Goal: Complete application form

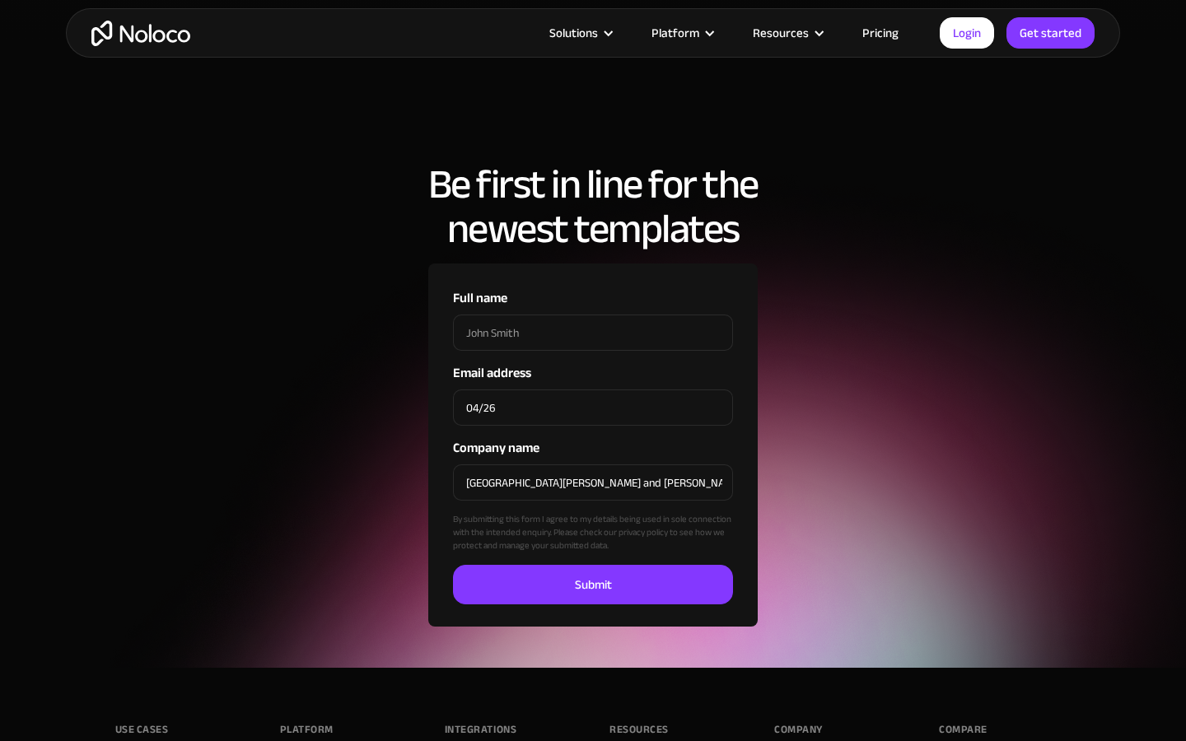
scroll to position [4968, 0]
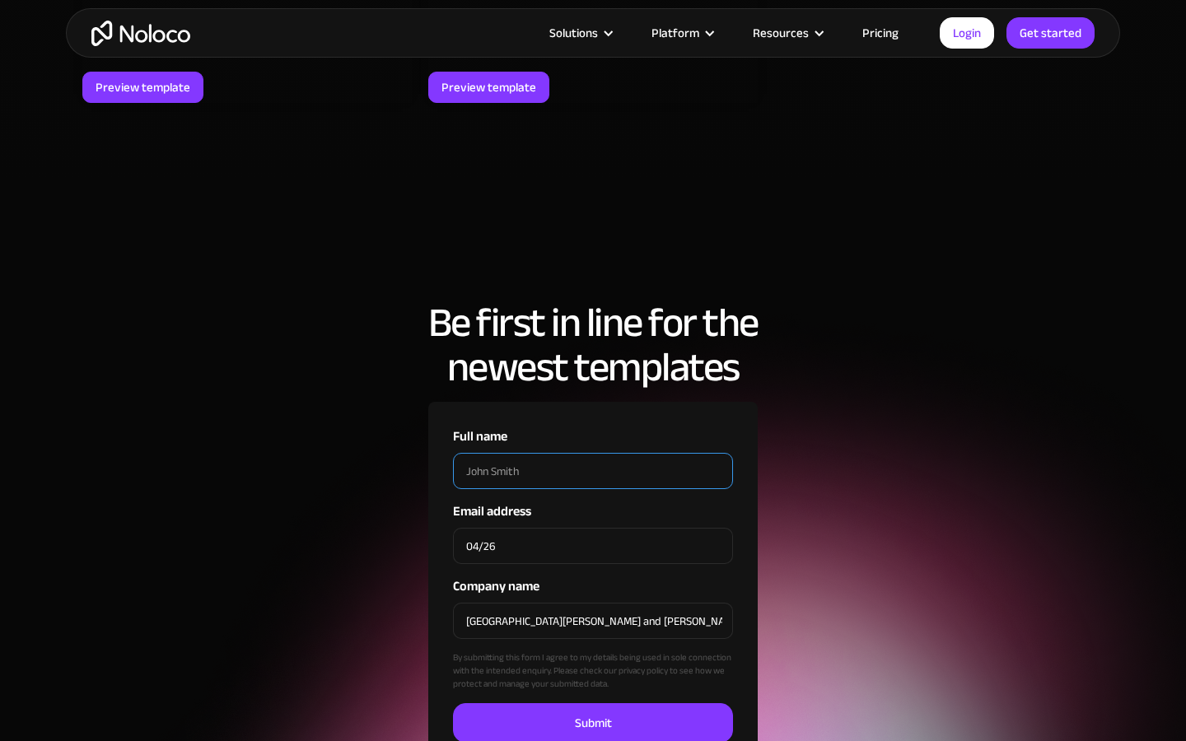
click at [593, 453] on input "Full name" at bounding box center [593, 471] width 280 height 36
type input "[PERSON_NAME]"
click at [593, 453] on input "Full name" at bounding box center [593, 471] width 280 height 36
type input "Tasty"
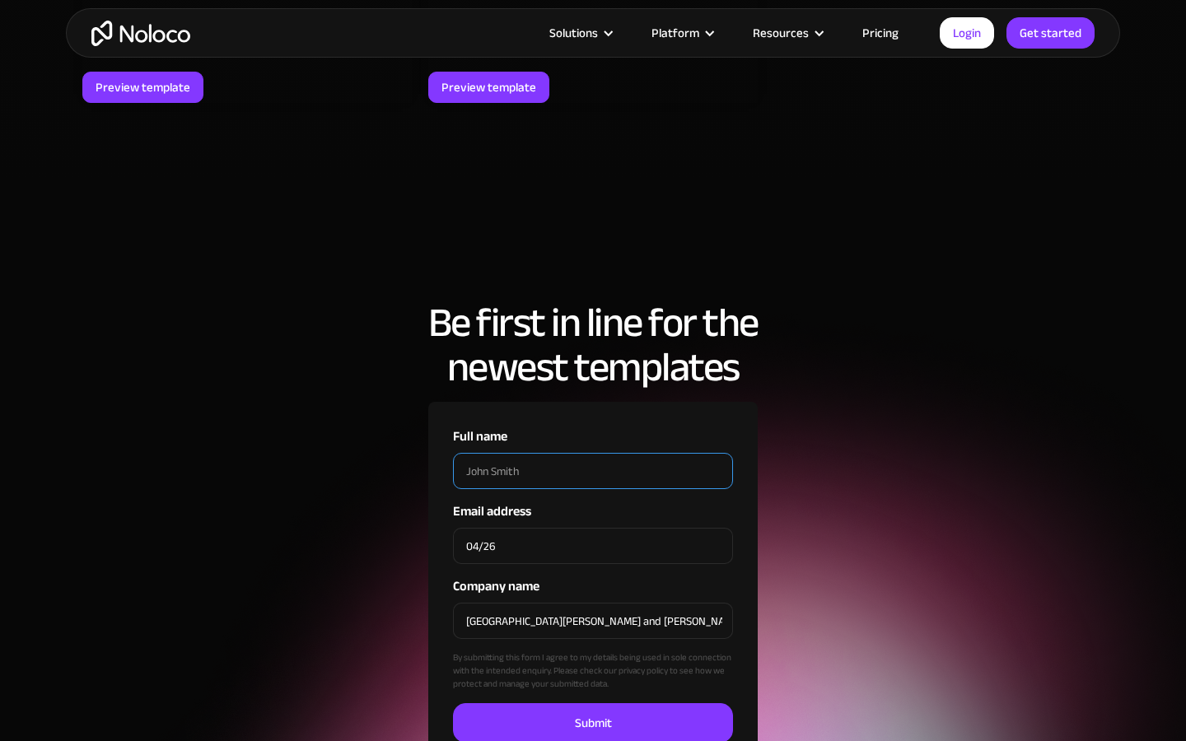
click at [593, 453] on input "Full name" at bounding box center [593, 471] width 280 height 36
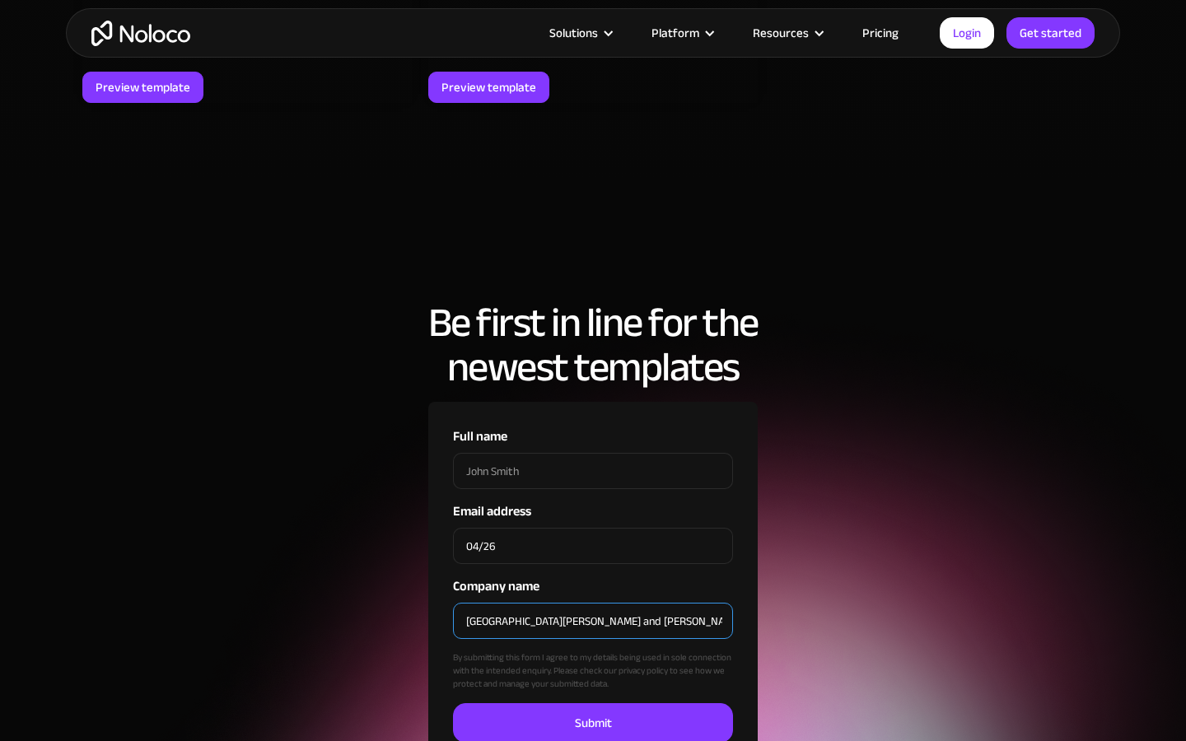
click at [593, 603] on input "[GEOGRAPHIC_DATA][PERSON_NAME] and [PERSON_NAME]" at bounding box center [593, 621] width 280 height 36
type input "ajal"
type input "[PERSON_NAME]"
click at [593, 603] on input "Company name" at bounding box center [593, 621] width 280 height 36
click at [593, 603] on input "[GEOGRAPHIC_DATA][PERSON_NAME] and [PERSON_NAME]" at bounding box center [593, 621] width 280 height 36
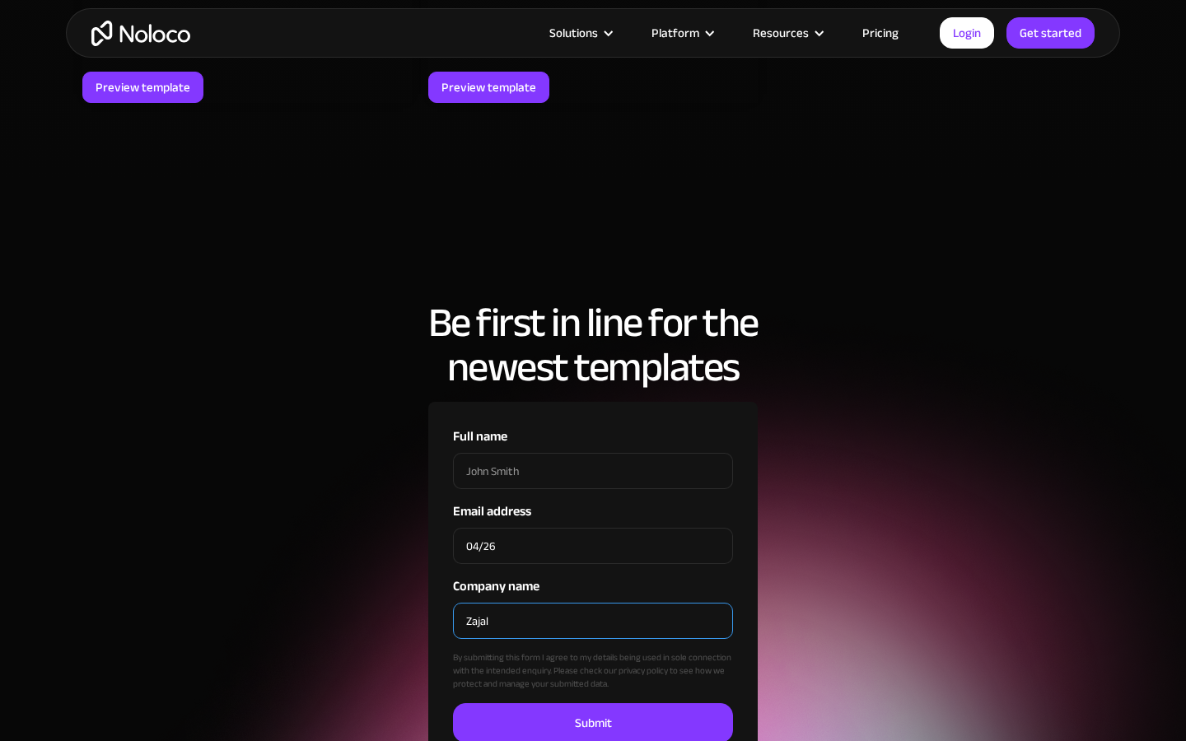
type input "ajal"
type input "[PERSON_NAME]"
click at [593, 603] on input "Company name" at bounding box center [593, 621] width 280 height 36
click at [593, 603] on input "[GEOGRAPHIC_DATA][PERSON_NAME] and [PERSON_NAME]" at bounding box center [593, 621] width 280 height 36
type input "ajal"
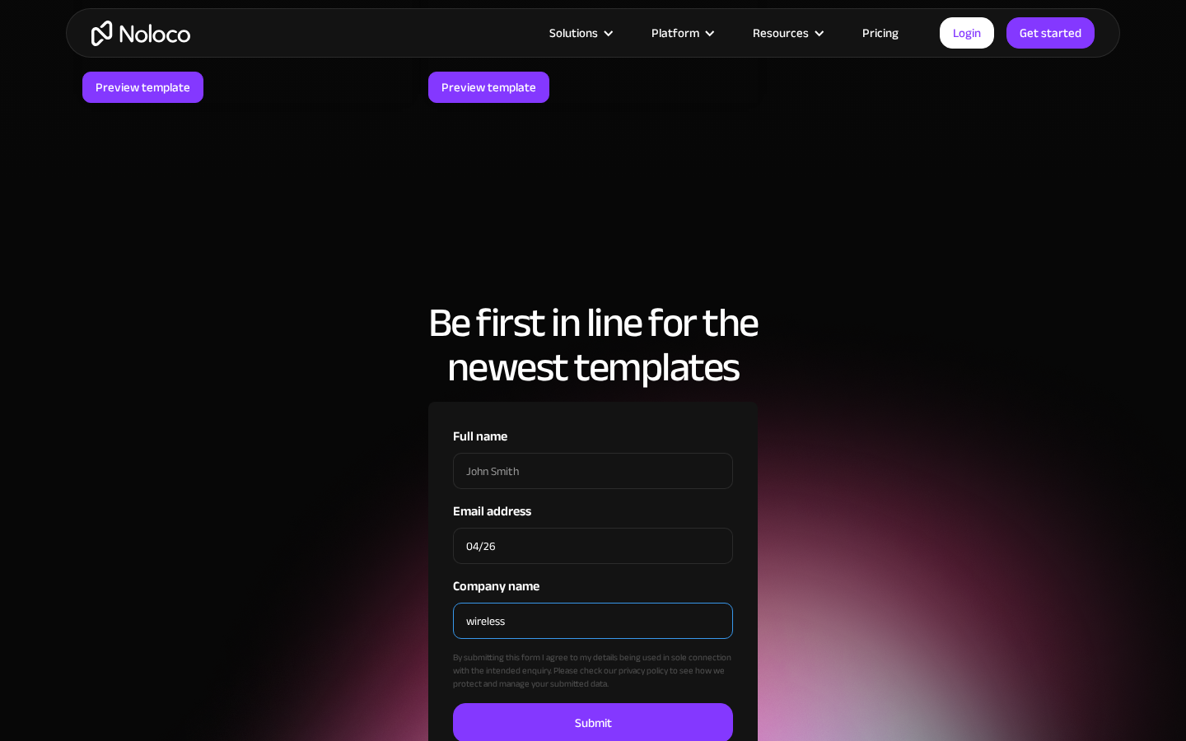
type input "wireless"
click at [593, 603] on input "Company name" at bounding box center [593, 621] width 280 height 36
type input "[GEOGRAPHIC_DATA][PERSON_NAME] and [PERSON_NAME]"
checkbox input "false"
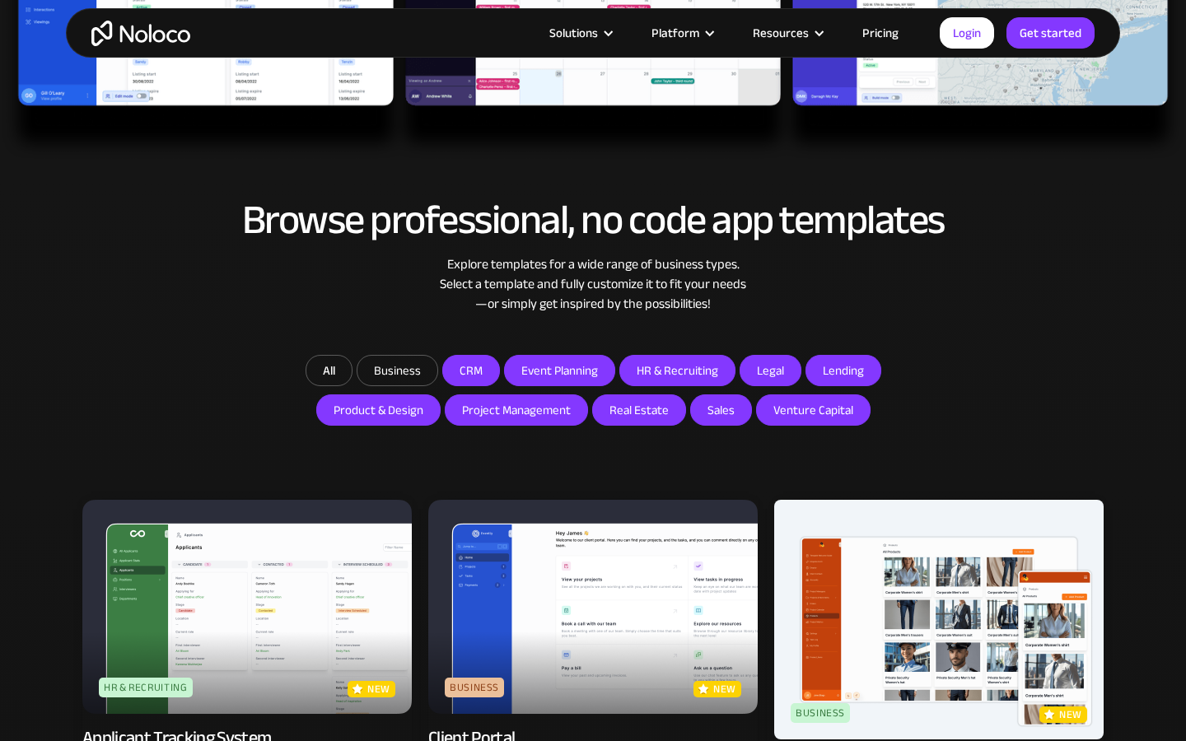
click at [471, 370] on input "CRM" at bounding box center [471, 371] width 56 height 30
checkbox input "false"
click at [559, 370] on input "Event Planning" at bounding box center [559, 371] width 109 height 30
checkbox input "false"
click at [676, 370] on input "HR & Recruiting" at bounding box center [677, 371] width 114 height 30
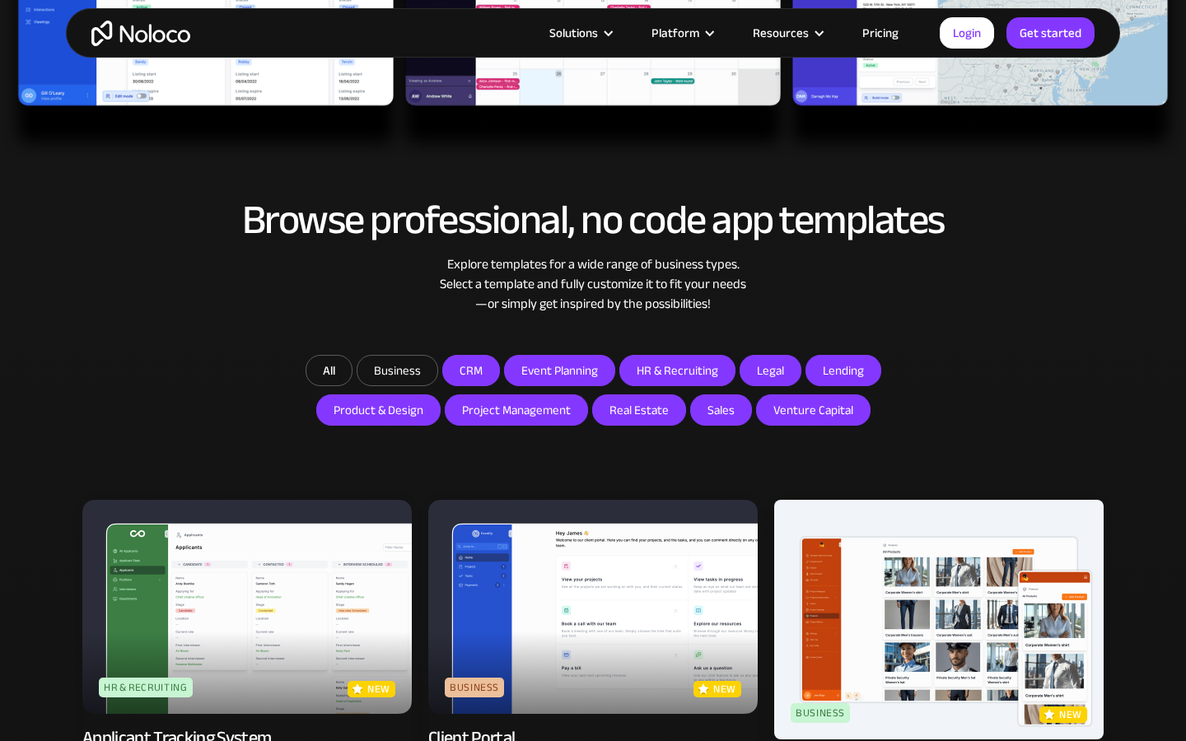
checkbox input "false"
click at [768, 370] on input "Legal" at bounding box center [770, 371] width 60 height 30
checkbox input "false"
click at [841, 370] on input "Lending" at bounding box center [843, 371] width 74 height 30
checkbox input "false"
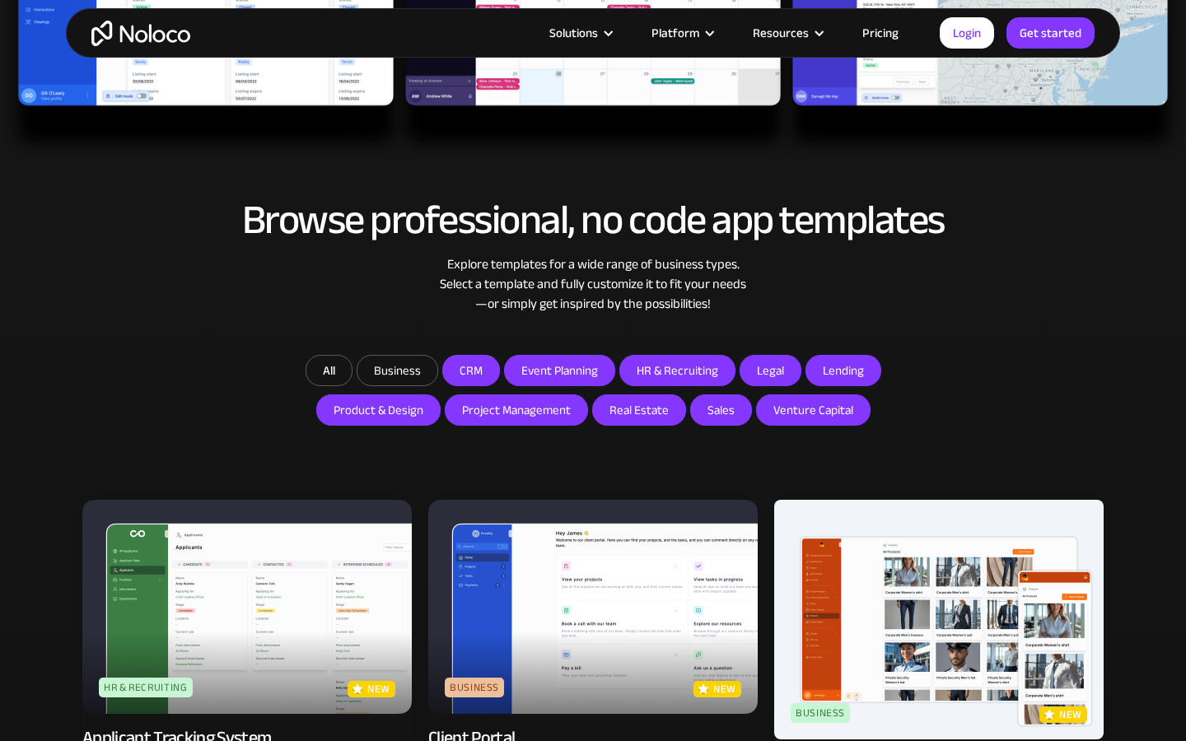
click at [380, 410] on input "Product & Design" at bounding box center [378, 410] width 123 height 30
checkbox input "false"
click at [516, 410] on input "Project Management" at bounding box center [516, 410] width 142 height 30
checkbox input "false"
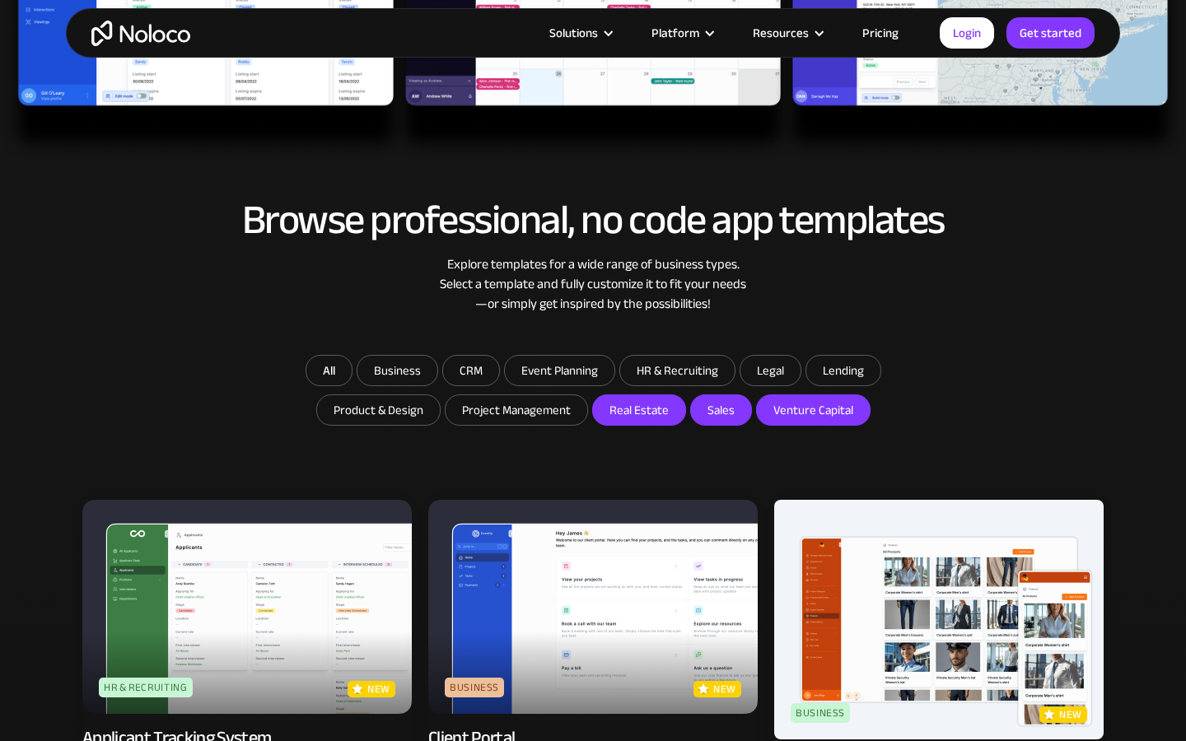
click at [637, 410] on input "Real Estate" at bounding box center [639, 410] width 92 height 30
checkbox input "false"
click at [718, 410] on input "Sales" at bounding box center [721, 410] width 60 height 30
checkbox input "false"
click at [810, 410] on input "Venture Capital" at bounding box center [813, 410] width 113 height 30
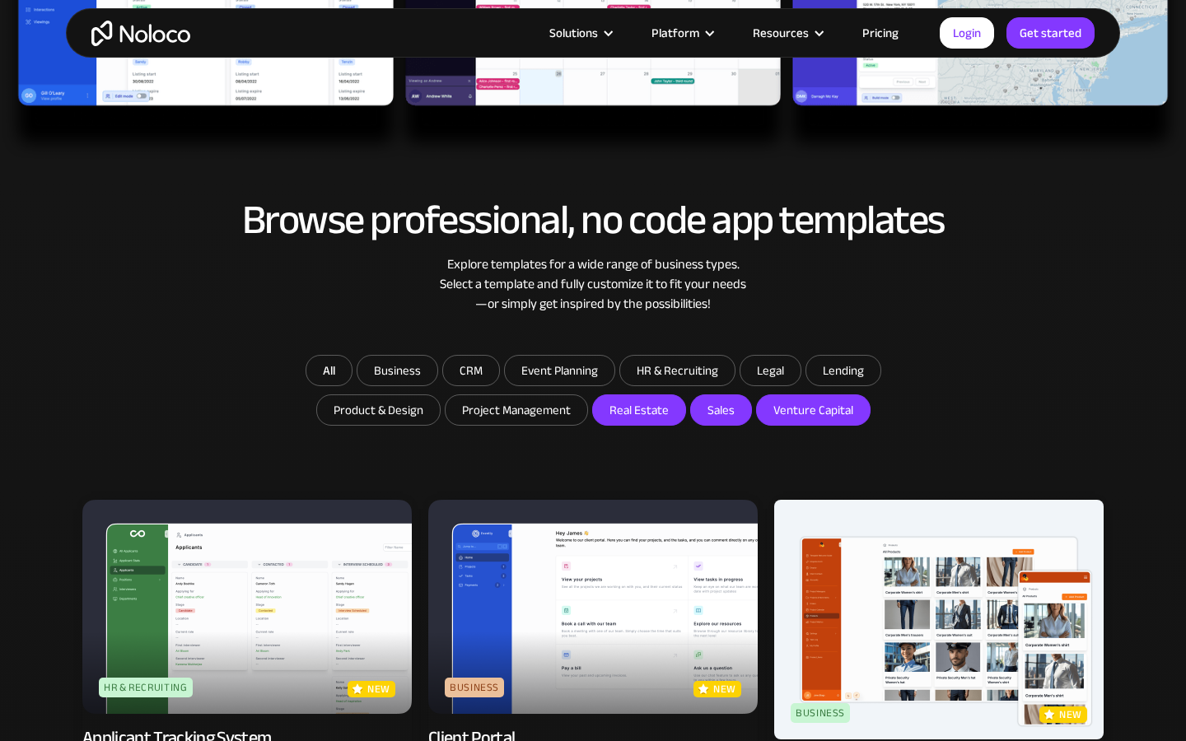
checkbox input "false"
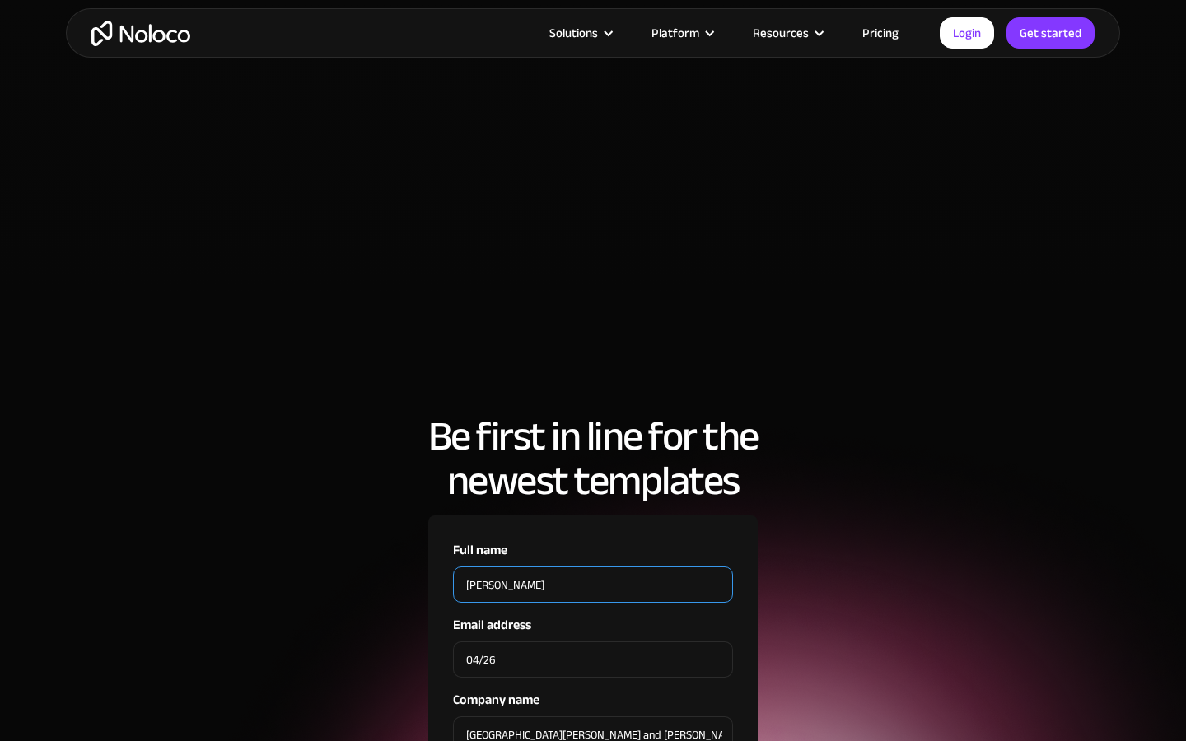
type input "[PERSON_NAME]"
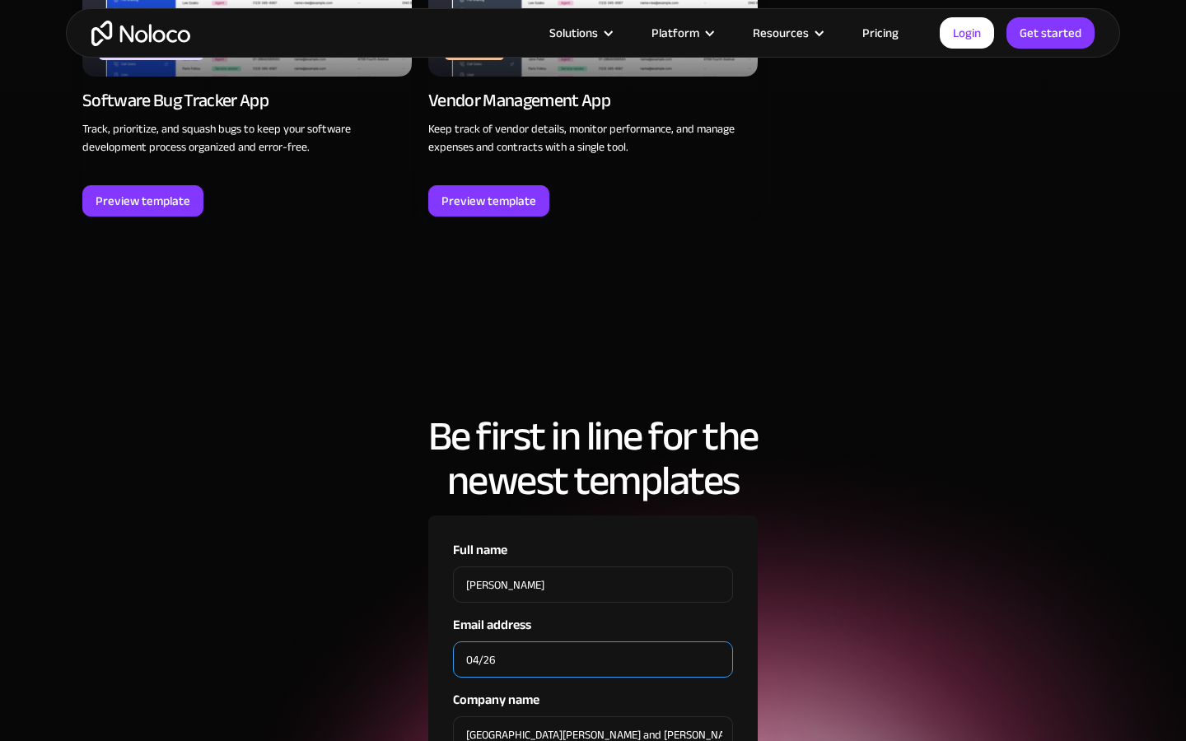
click at [593, 641] on input "04/26" at bounding box center [593, 659] width 280 height 36
type input "0"
type input "[PERSON_NAME][EMAIL_ADDRESS][DOMAIN_NAME]"
click at [593, 716] on input "[GEOGRAPHIC_DATA][PERSON_NAME] and [PERSON_NAME]" at bounding box center [593, 734] width 280 height 36
type input "ajal"
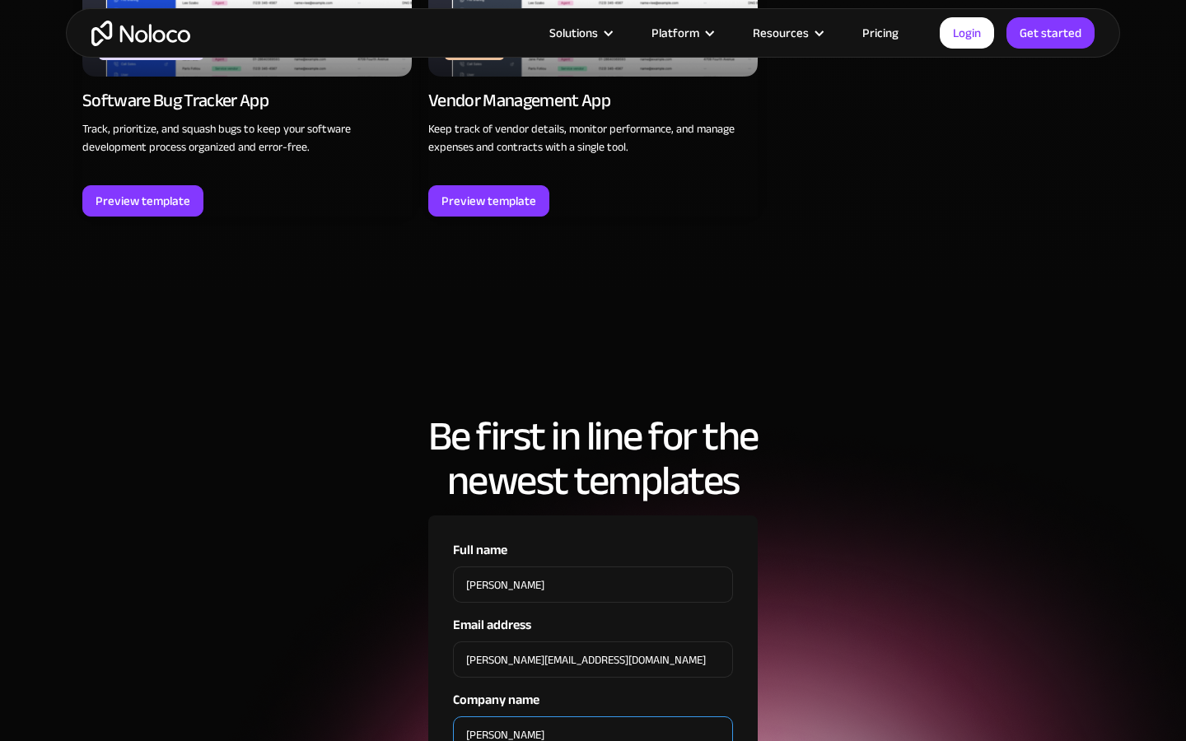
type input "[PERSON_NAME]"
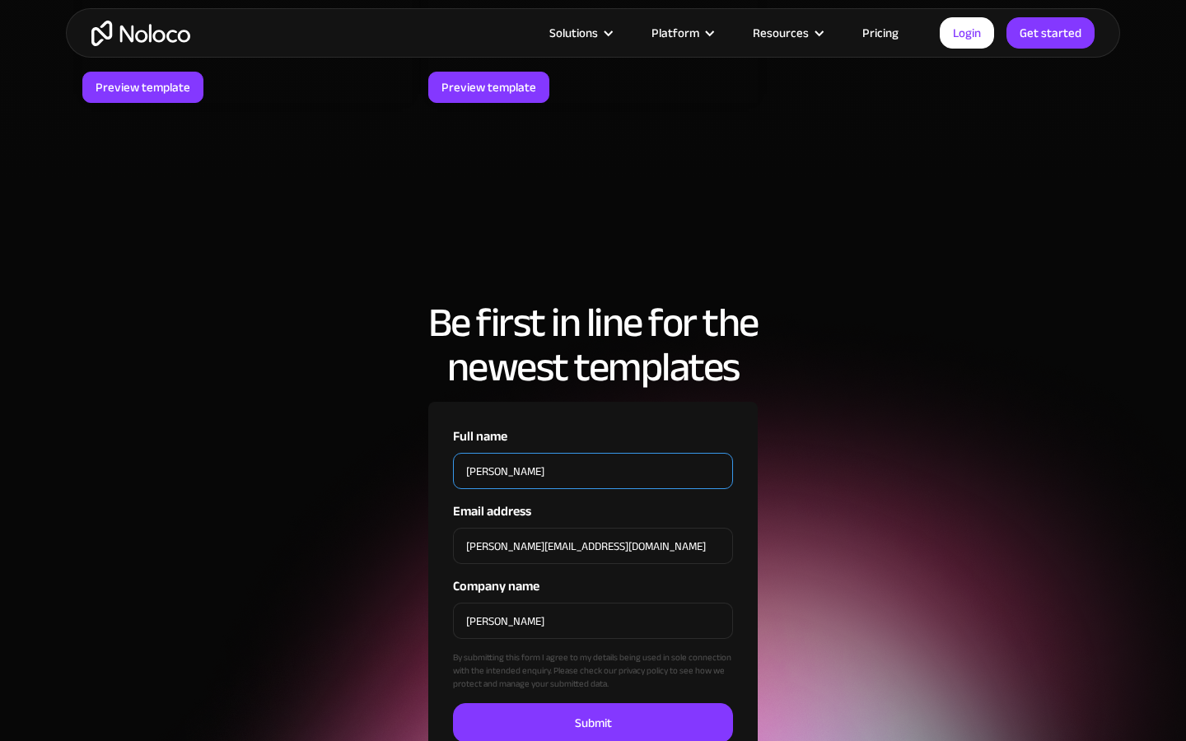
click at [593, 453] on input "[PERSON_NAME]" at bounding box center [593, 471] width 280 height 36
type input "J"
type input "[PERSON_NAME]"
click at [593, 453] on input "Full name" at bounding box center [593, 471] width 280 height 36
click at [593, 453] on input "[PERSON_NAME]" at bounding box center [593, 471] width 280 height 36
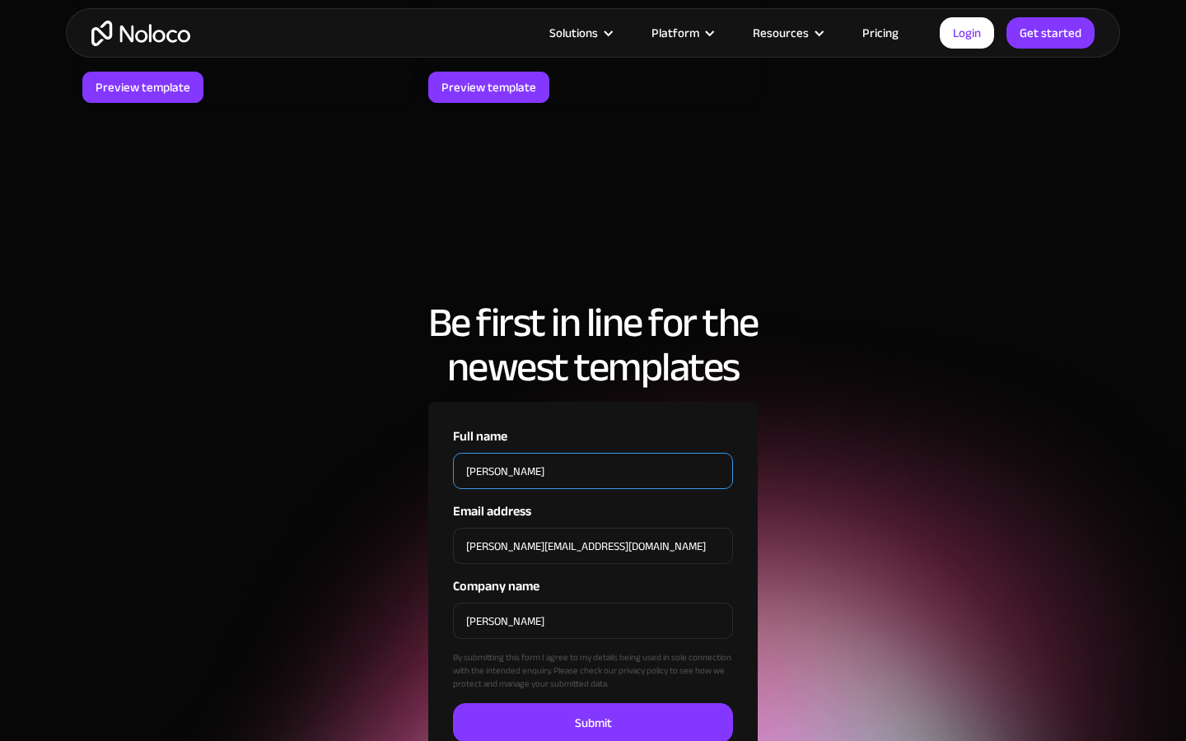
type input "J"
type input "withdrawal"
click at [593, 453] on input "Full name" at bounding box center [593, 471] width 280 height 36
type input "[PERSON_NAME]"
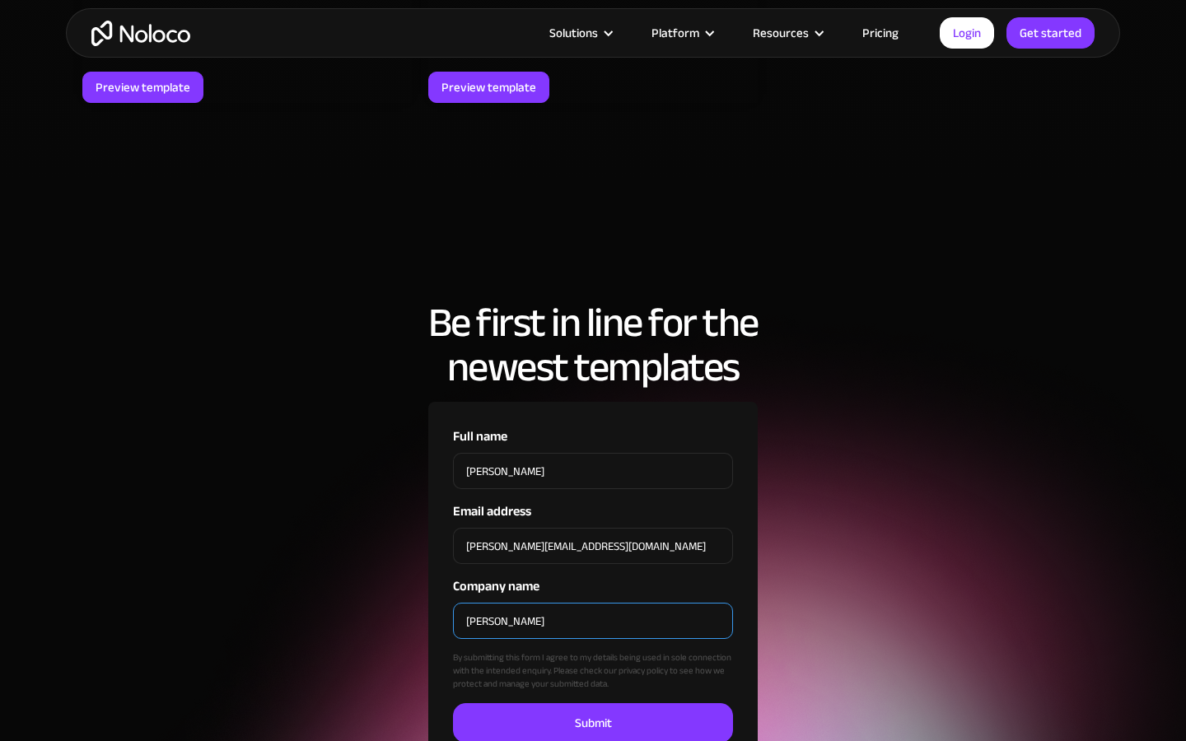
click at [593, 603] on input "[PERSON_NAME]" at bounding box center [593, 621] width 280 height 36
type input "J"
type input "[PERSON_NAME]"
click at [593, 603] on input "Company name" at bounding box center [593, 621] width 280 height 36
click at [593, 603] on input "[PERSON_NAME]" at bounding box center [593, 621] width 280 height 36
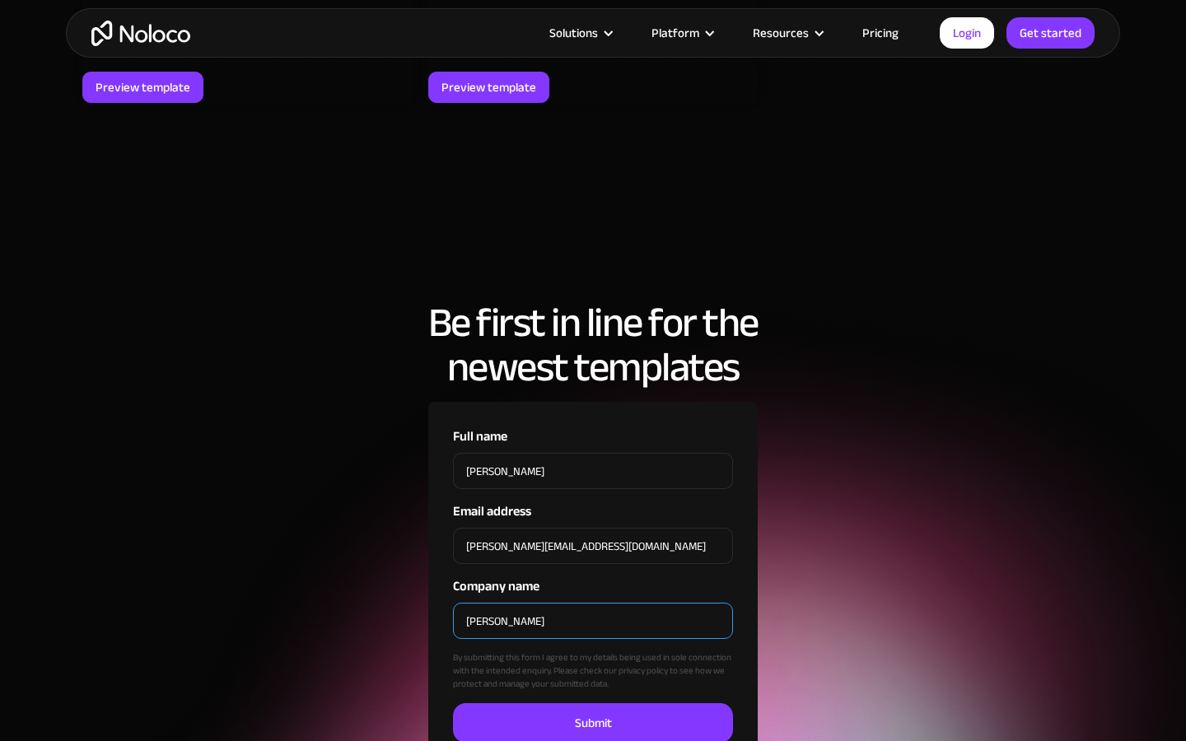
type input "J"
type input "[PERSON_NAME]"
click at [593, 603] on input "Company name" at bounding box center [593, 621] width 280 height 36
click at [593, 603] on input "[PERSON_NAME]" at bounding box center [593, 621] width 280 height 36
type input "J"
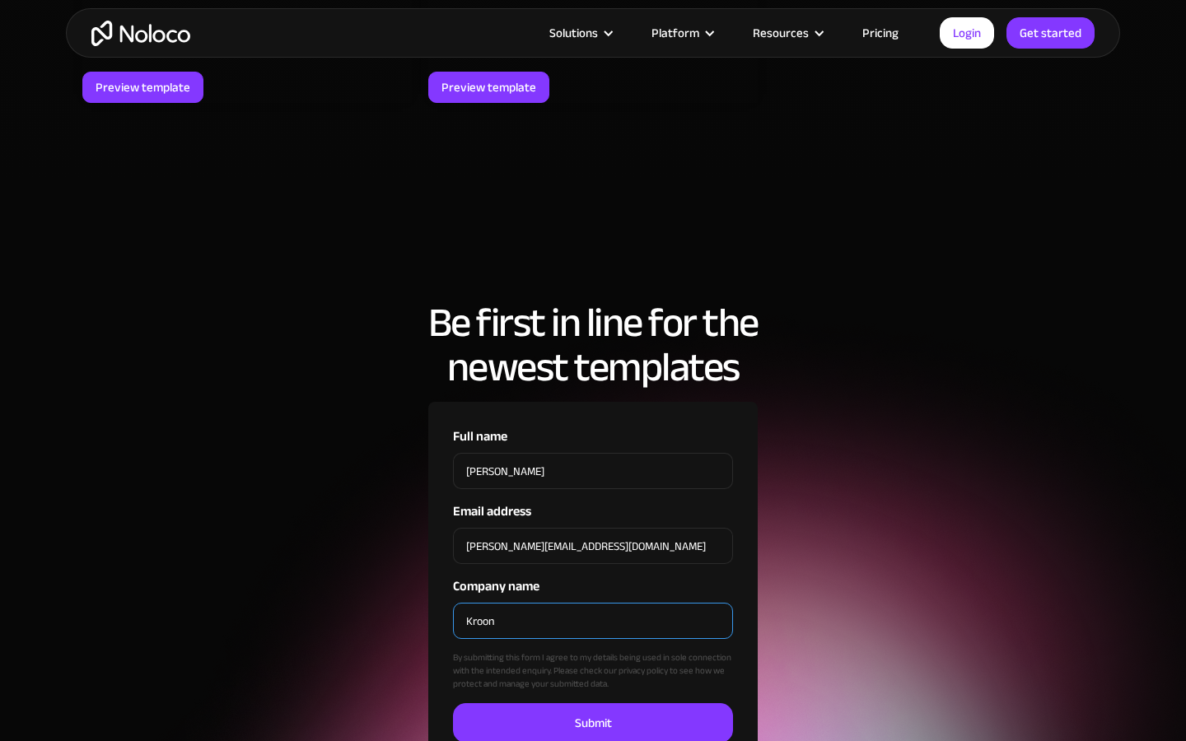
type input "Kroon"
click at [593, 603] on input "Company name" at bounding box center [593, 621] width 280 height 36
type input "[PERSON_NAME]"
checkbox input "true"
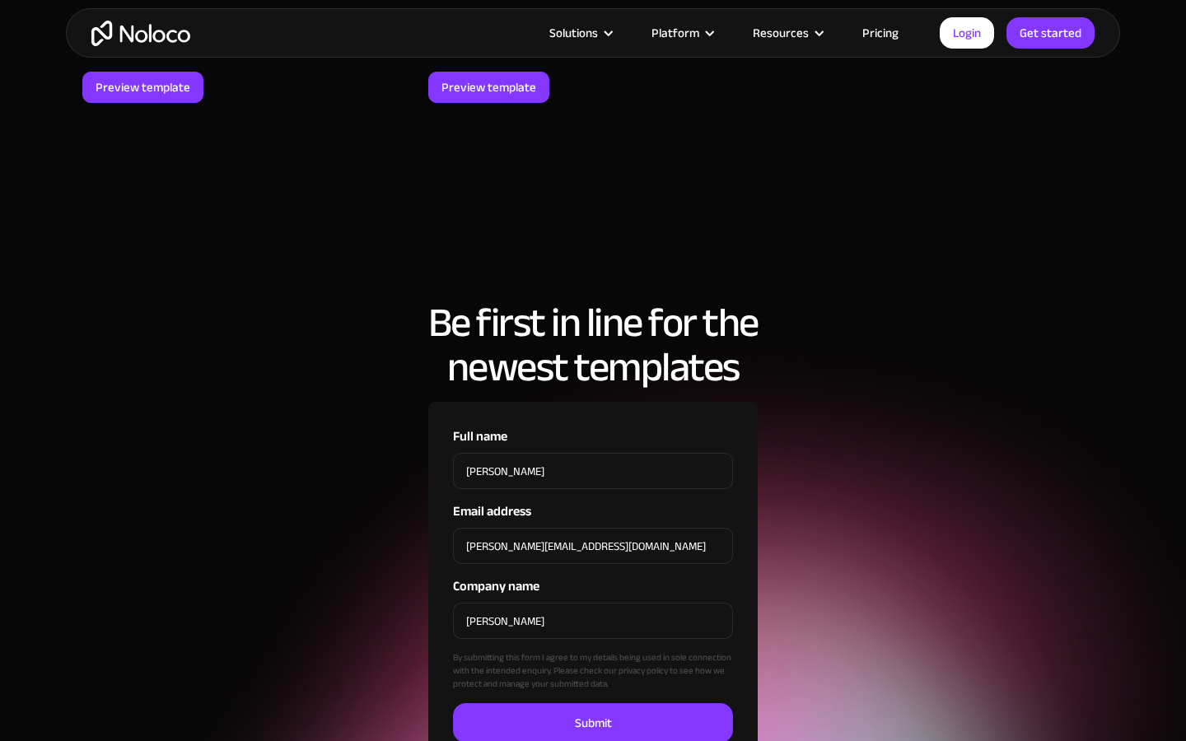
scroll to position [698, 0]
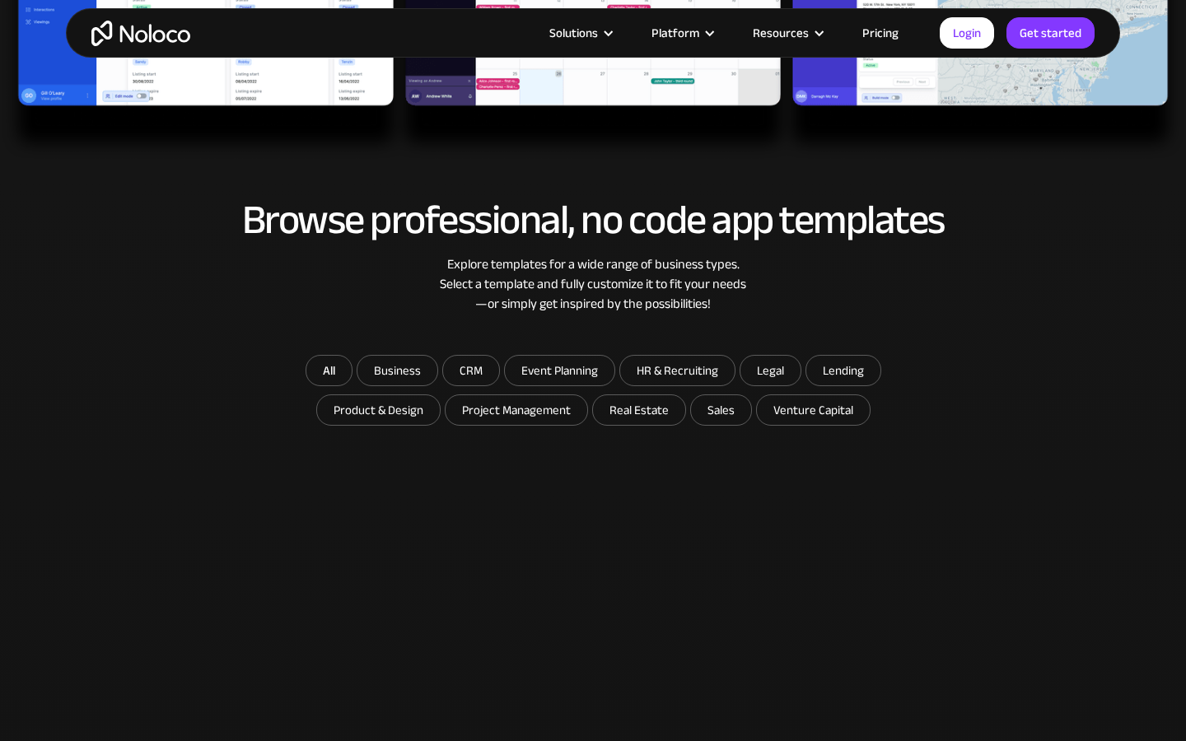
click at [471, 370] on input "CRM" at bounding box center [471, 371] width 56 height 30
checkbox input "true"
click at [559, 370] on input "Event Planning" at bounding box center [559, 371] width 109 height 30
checkbox input "true"
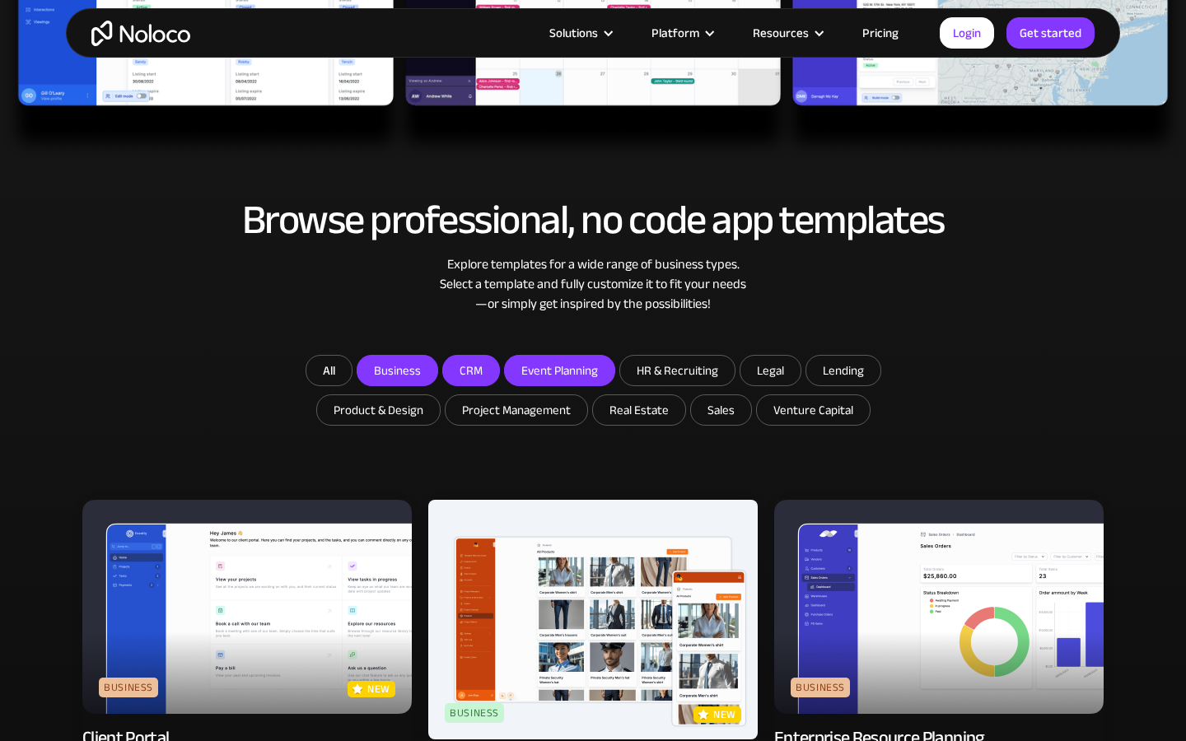
click at [676, 370] on input "HR & Recruiting" at bounding box center [677, 371] width 114 height 30
checkbox input "true"
click at [768, 370] on input "Legal" at bounding box center [770, 371] width 60 height 30
checkbox input "true"
click at [841, 370] on input "Lending" at bounding box center [843, 371] width 74 height 30
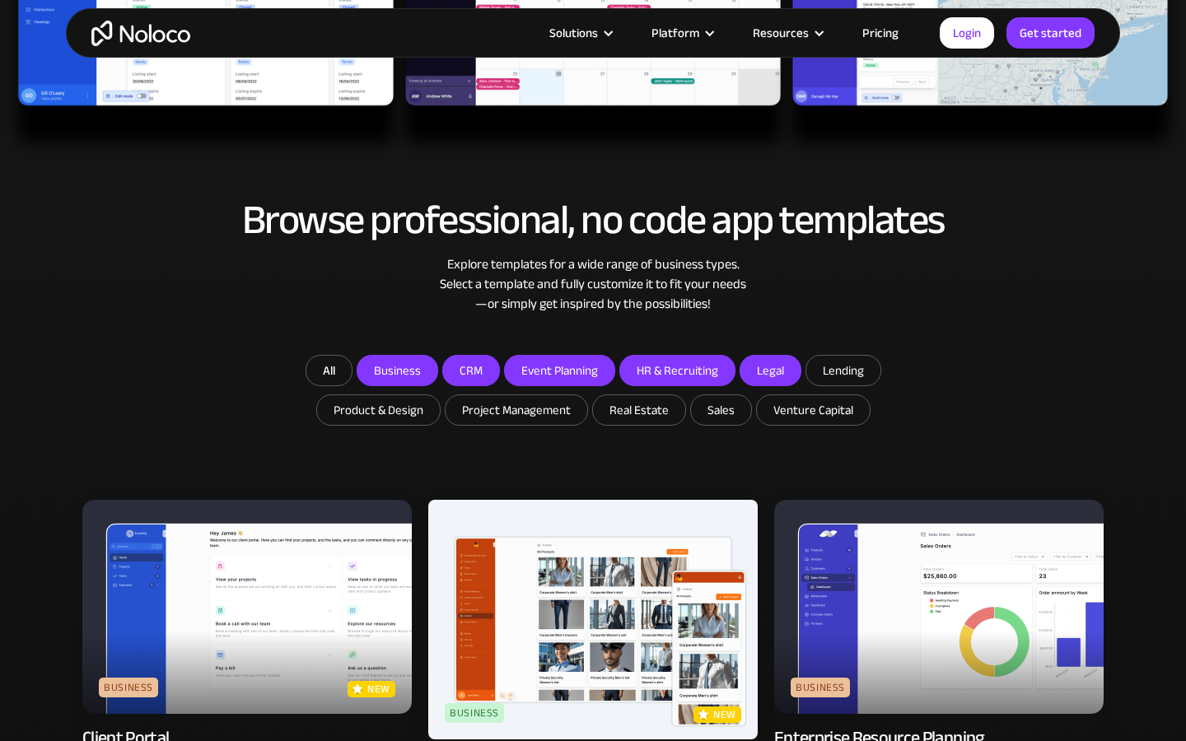
checkbox input "true"
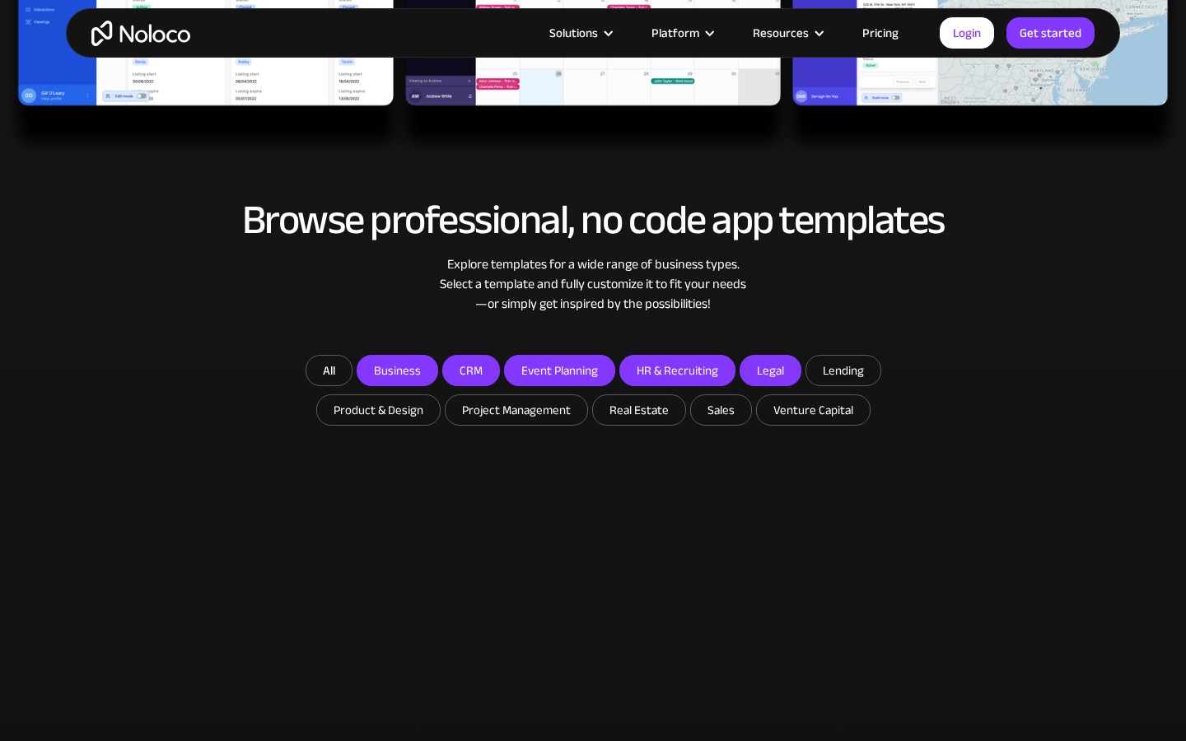
click at [380, 410] on input "Product & Design" at bounding box center [378, 410] width 123 height 30
checkbox input "true"
click at [516, 410] on input "Project Management" at bounding box center [516, 410] width 142 height 30
checkbox input "true"
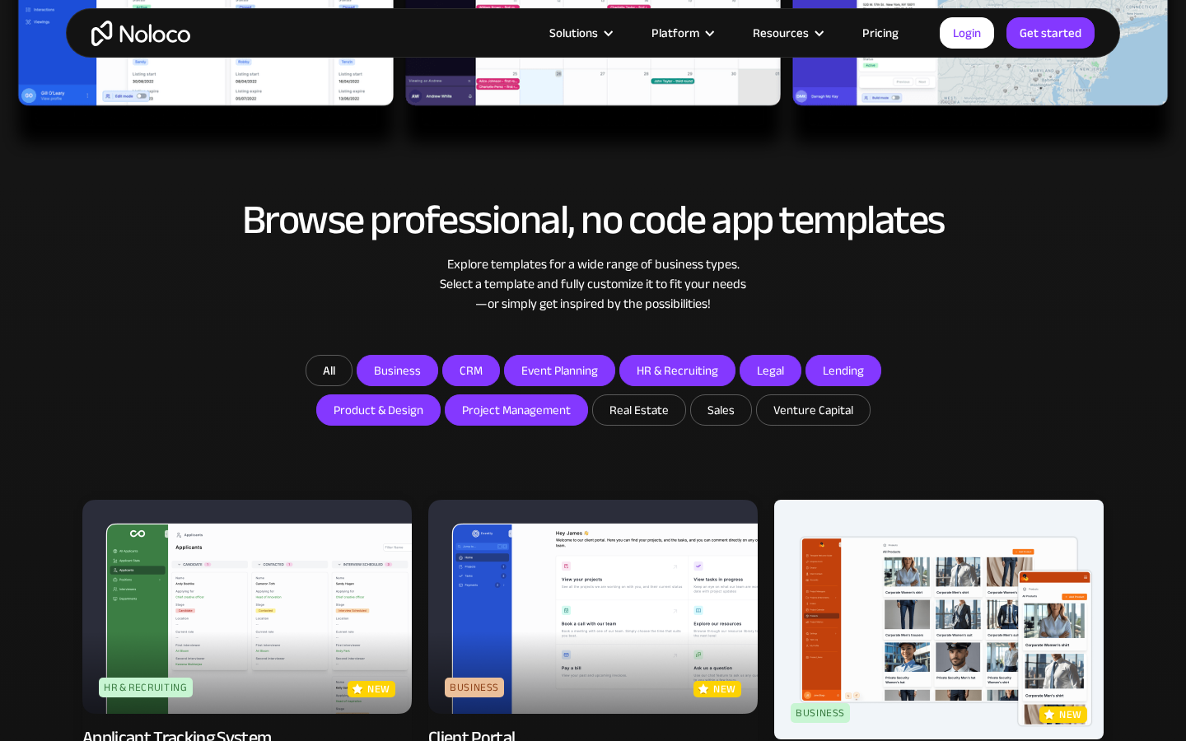
click at [637, 410] on input "Real Estate" at bounding box center [639, 410] width 92 height 30
checkbox input "true"
click at [718, 410] on input "Sales" at bounding box center [721, 410] width 60 height 30
checkbox input "true"
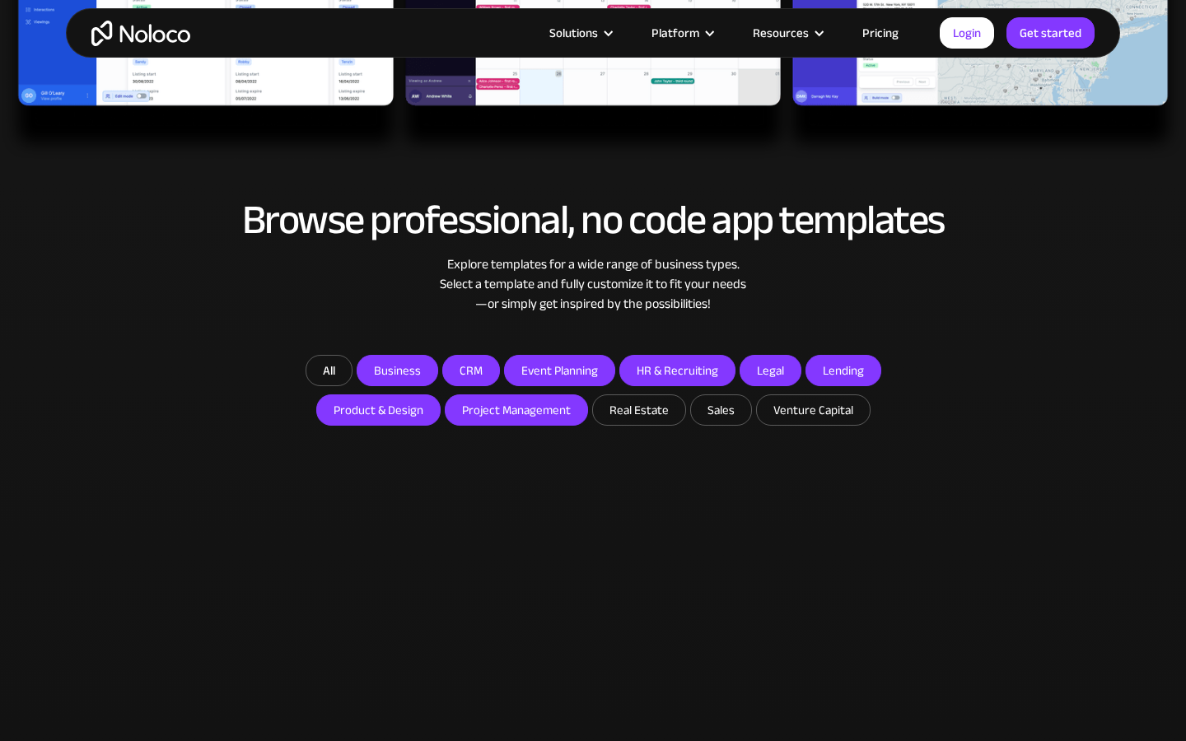
click at [810, 410] on input "Venture Capital" at bounding box center [813, 410] width 113 height 30
checkbox input "true"
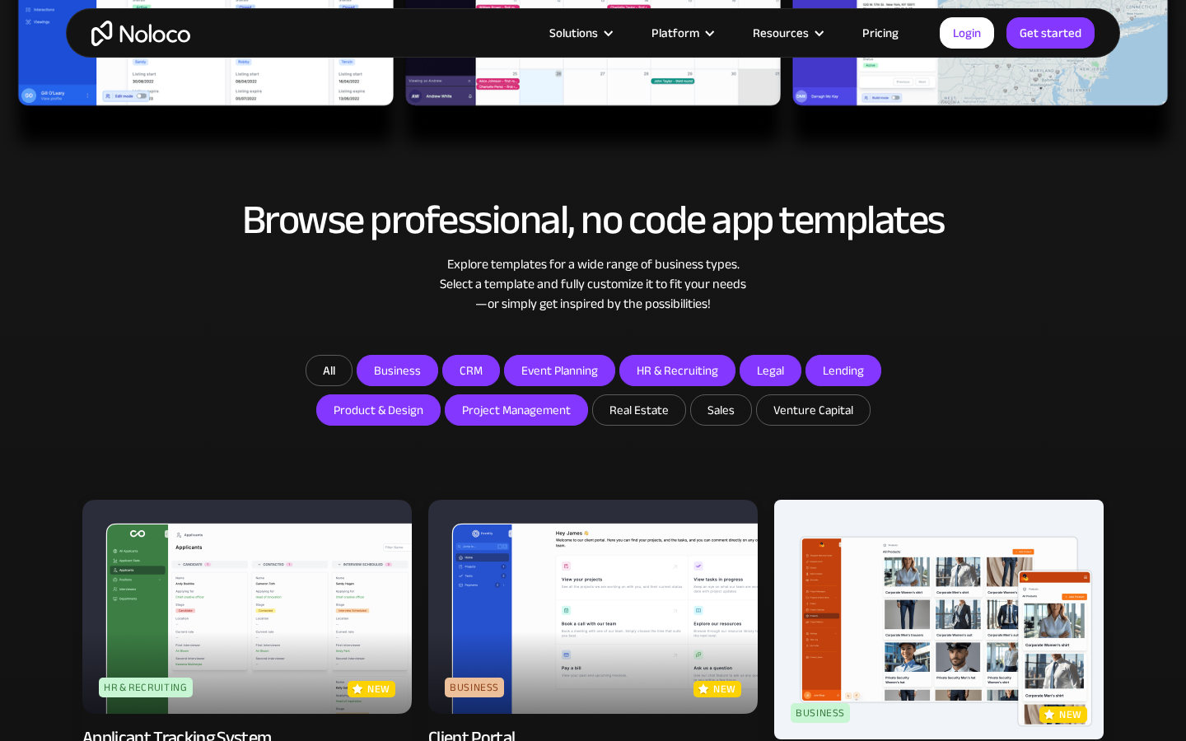
type input "J"
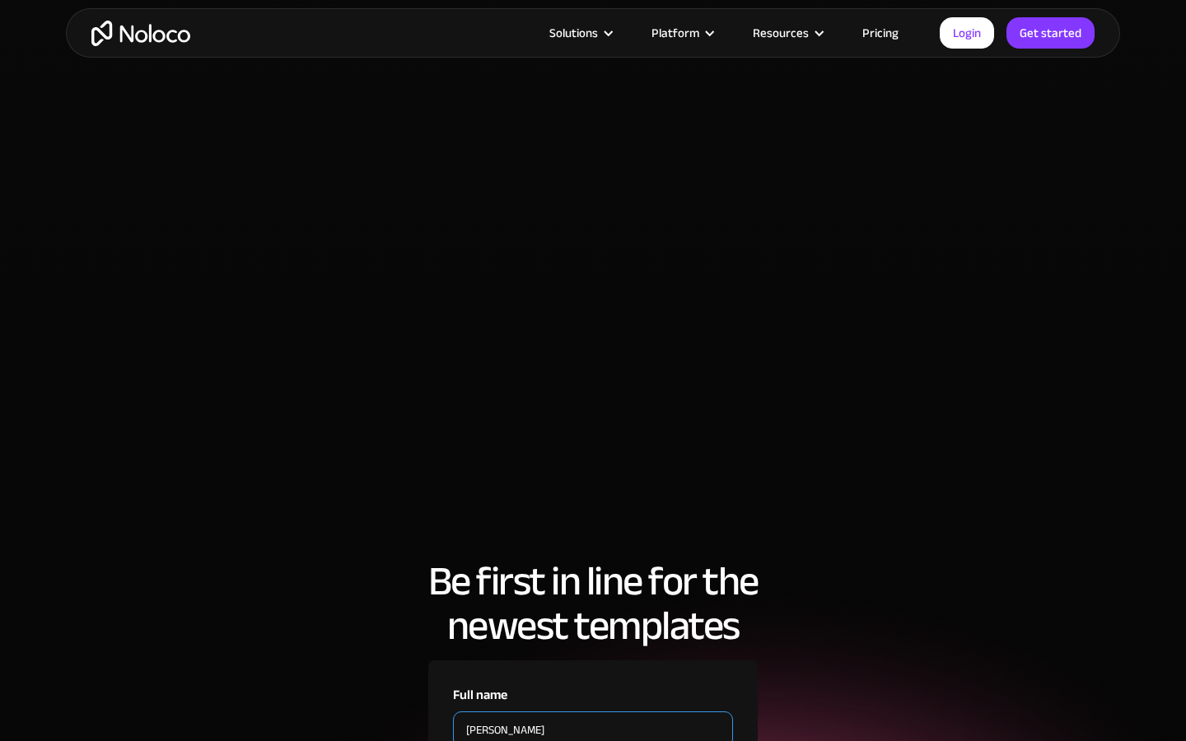
type input "[PERSON_NAME]"
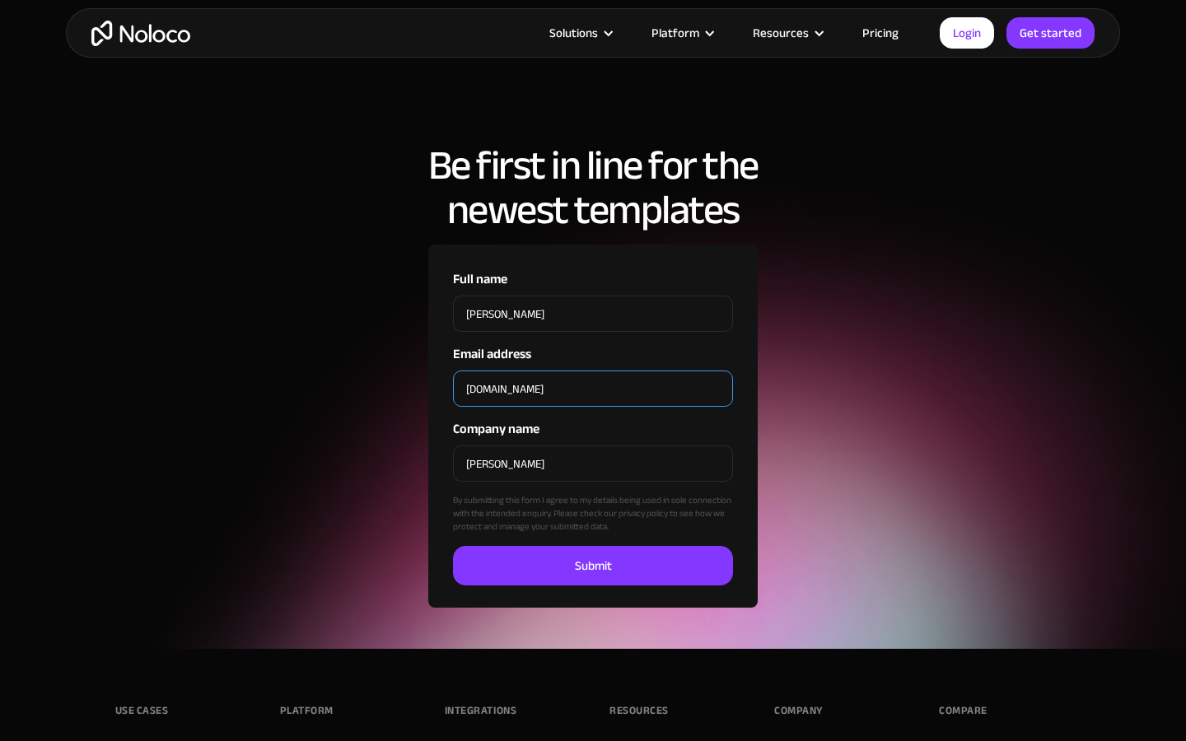
type input ".com"
type input "[PERSON_NAME][EMAIL_ADDRESS][DOMAIN_NAME]"
click at [593, 445] on input "[PERSON_NAME]" at bounding box center [593, 463] width 280 height 36
type input "J"
type input "[PERSON_NAME]"
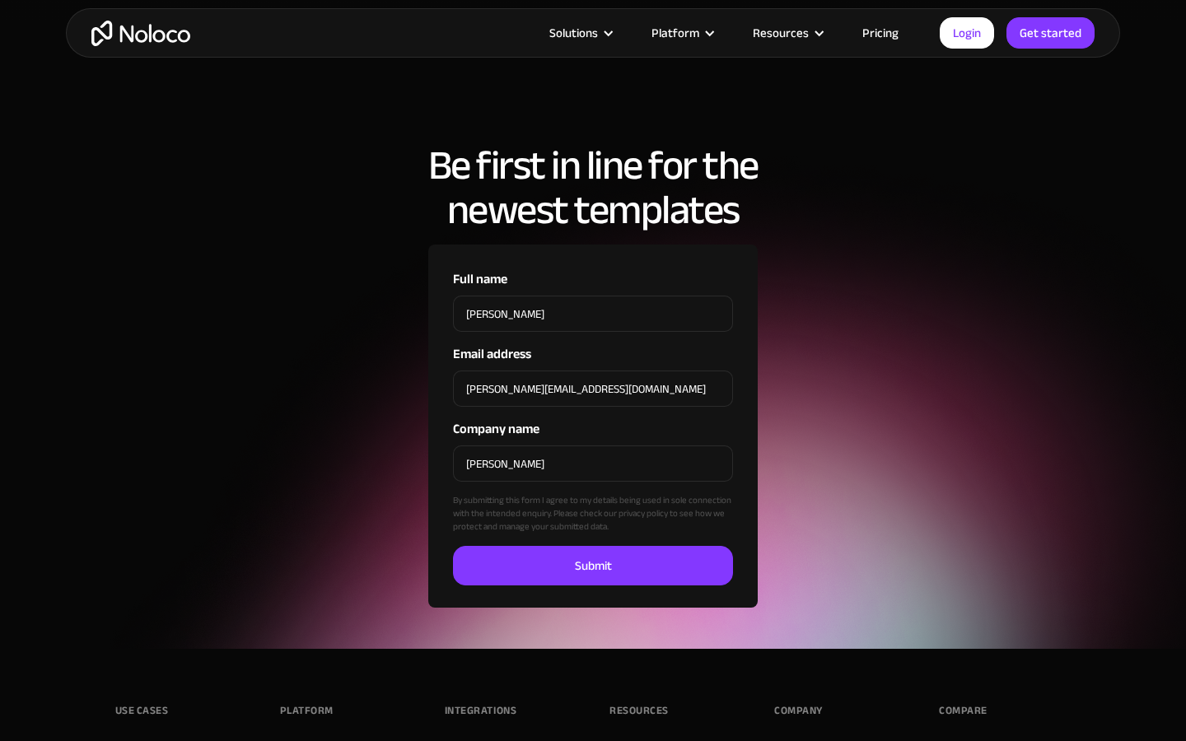
scroll to position [5302, 0]
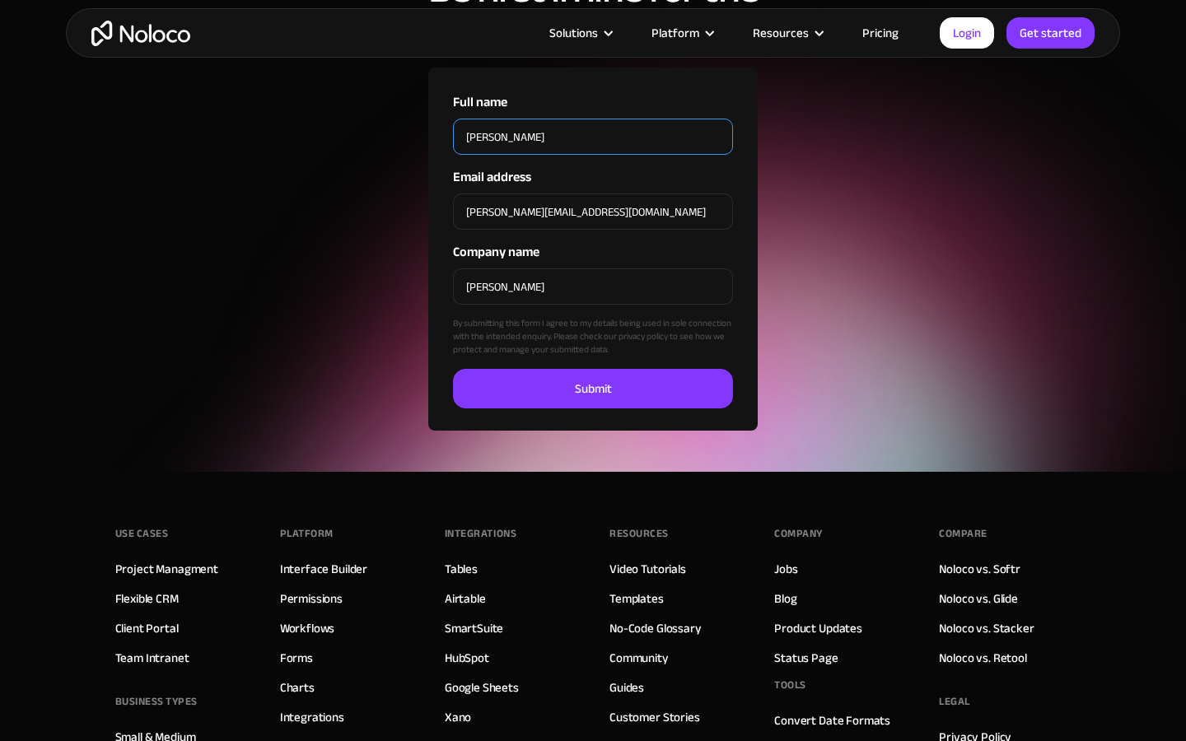
click at [453, 369] on input "Submit" at bounding box center [593, 389] width 280 height 40
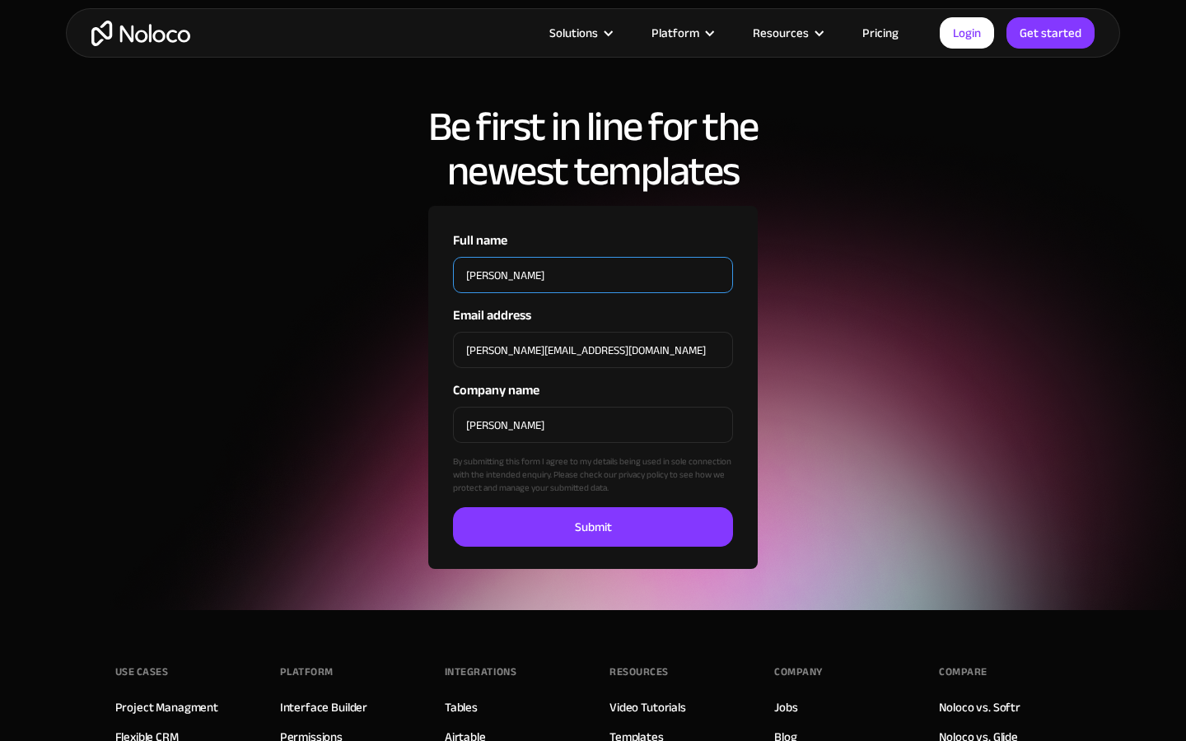
click at [593, 257] on input "[PERSON_NAME]" at bounding box center [593, 275] width 280 height 36
type input "J"
type input "[PERSON_NAME]"
click at [593, 257] on input "Full name" at bounding box center [593, 275] width 280 height 36
click at [593, 257] on input "[PERSON_NAME]" at bounding box center [593, 275] width 280 height 36
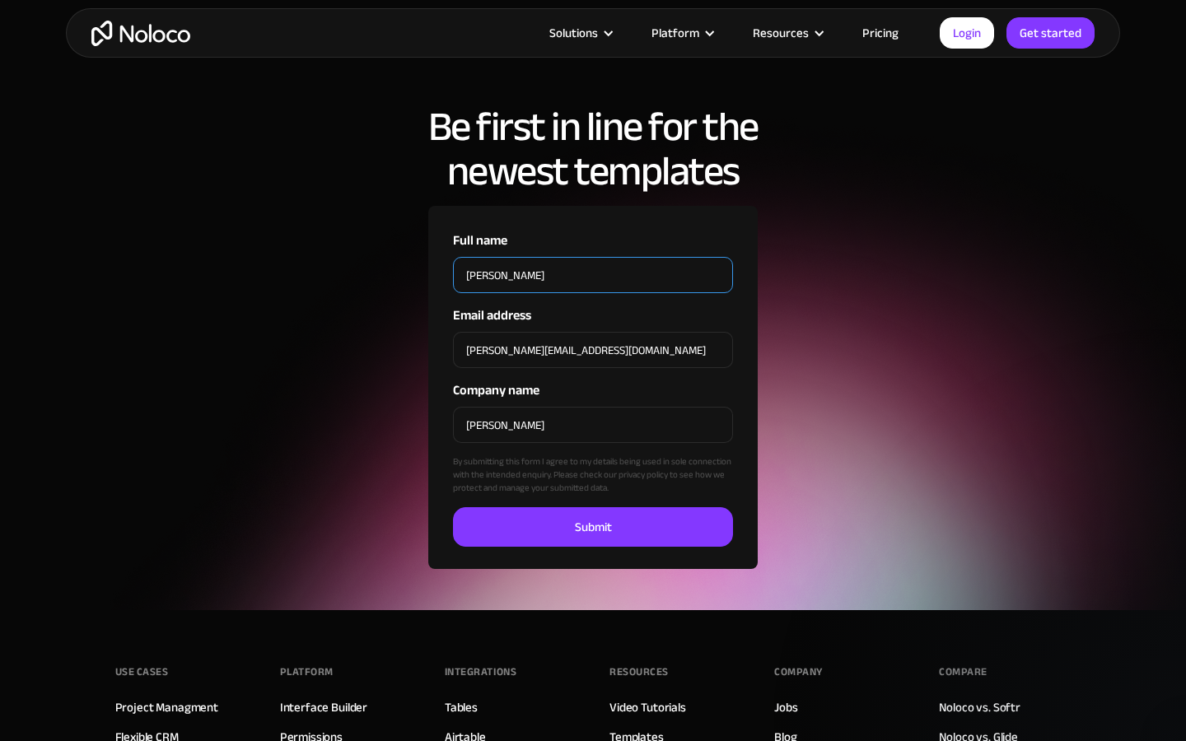
type input "J"
type input "multimedia"
click at [593, 257] on input "Full name" at bounding box center [593, 275] width 280 height 36
type input "[PERSON_NAME]"
click at [593, 407] on input "[PERSON_NAME]" at bounding box center [593, 425] width 280 height 36
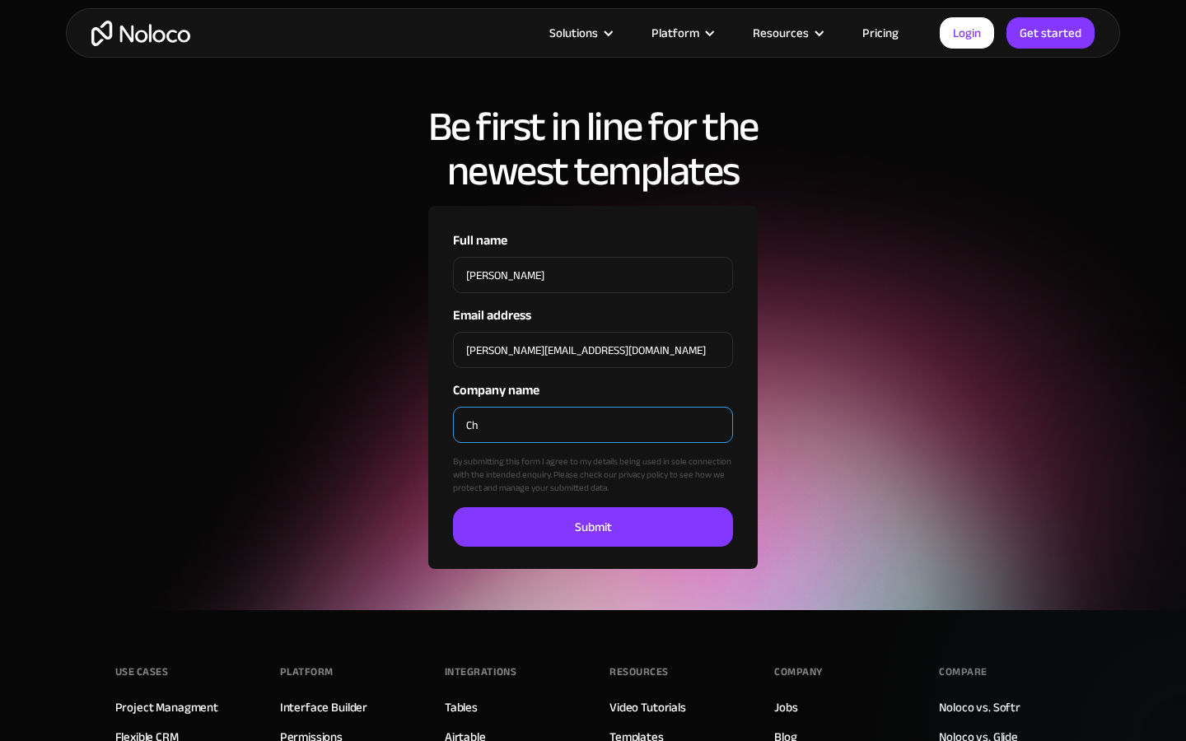
type input "C"
type input "[PERSON_NAME]"
click at [593, 407] on input "Company name" at bounding box center [593, 425] width 280 height 36
click at [593, 407] on input "[PERSON_NAME]" at bounding box center [593, 425] width 280 height 36
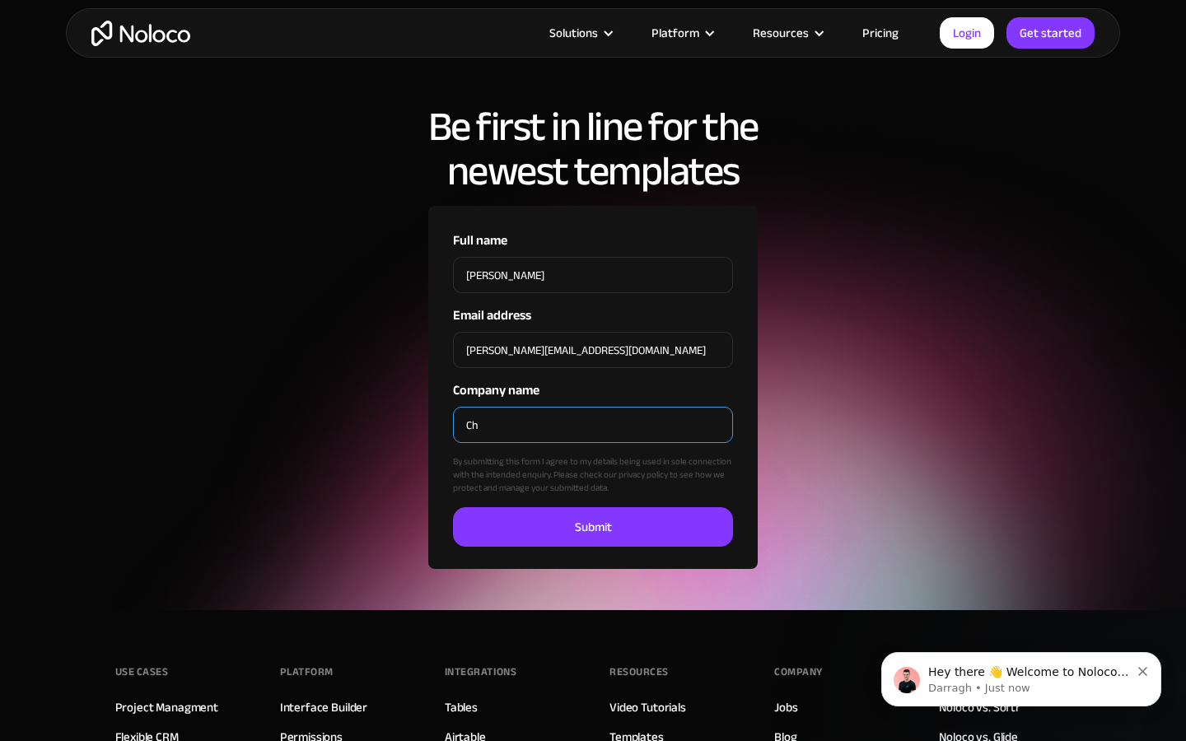
scroll to position [0, 0]
type input "C"
type input "[PERSON_NAME] and [PERSON_NAME]"
click at [593, 407] on input "Company name" at bounding box center [593, 425] width 280 height 36
click at [593, 407] on input "[PERSON_NAME]" at bounding box center [593, 425] width 280 height 36
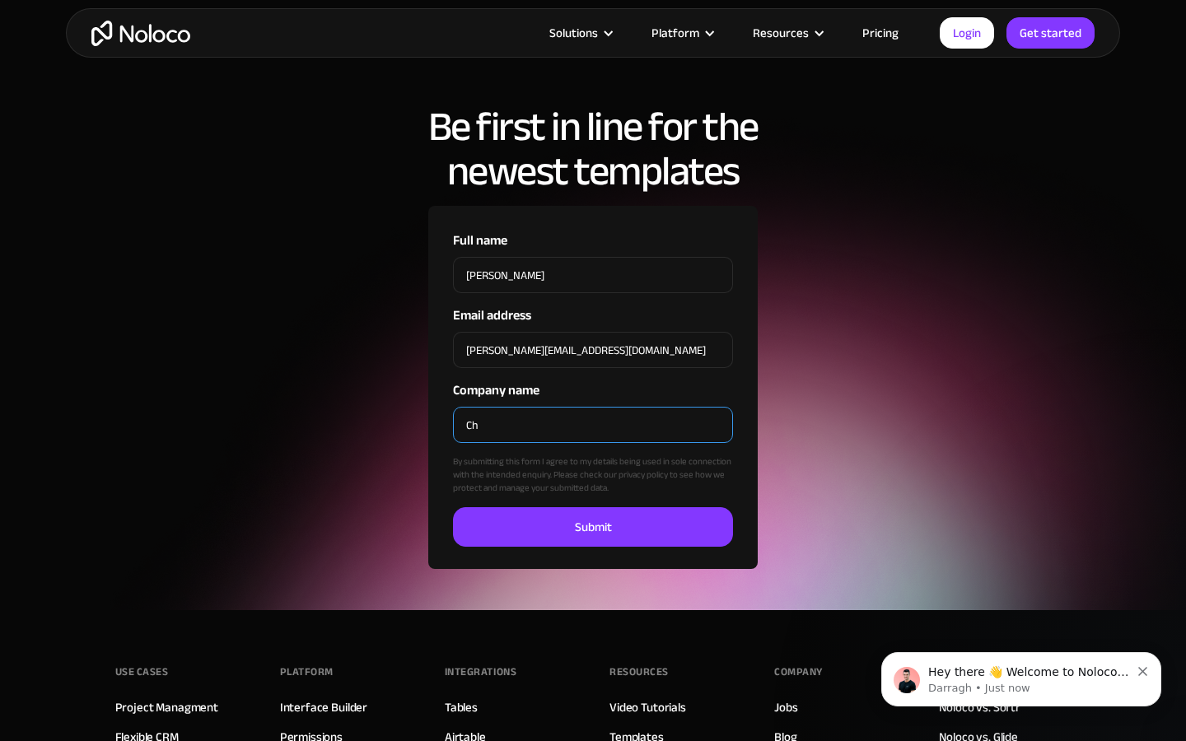
type input "C"
type input "cliente servidor"
click at [593, 407] on input "Company name" at bounding box center [593, 425] width 280 height 36
type input "[PERSON_NAME]"
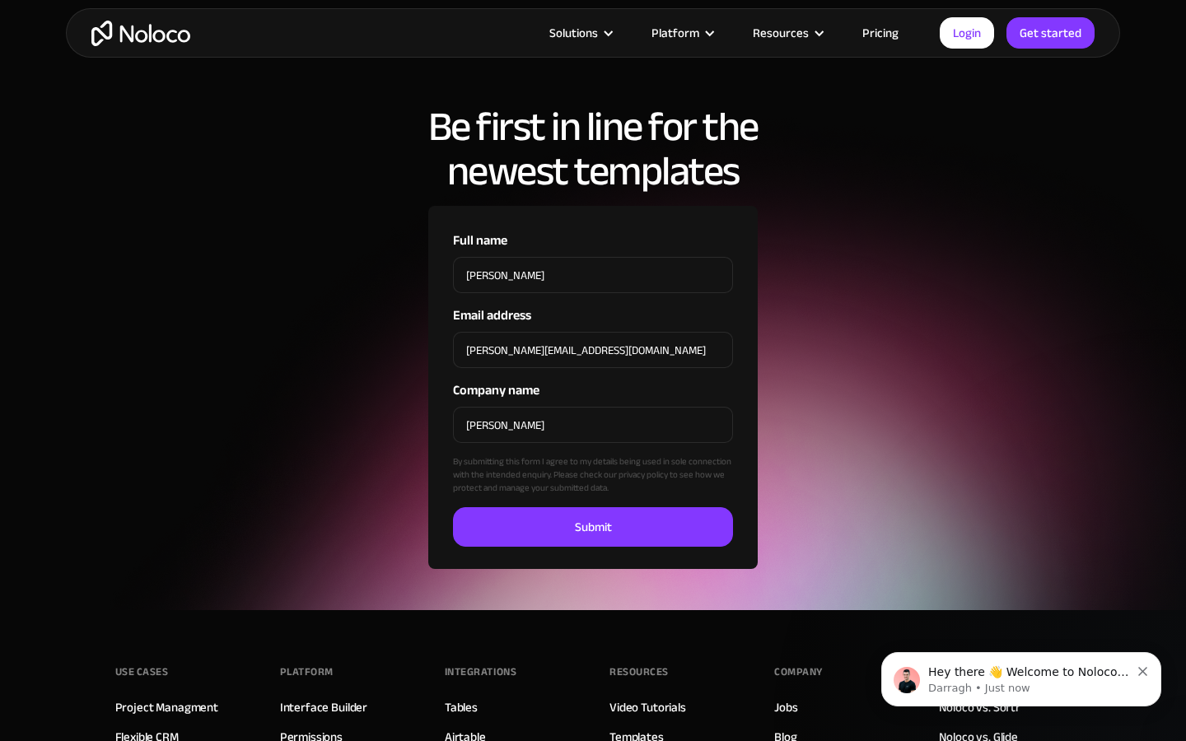
checkbox input "false"
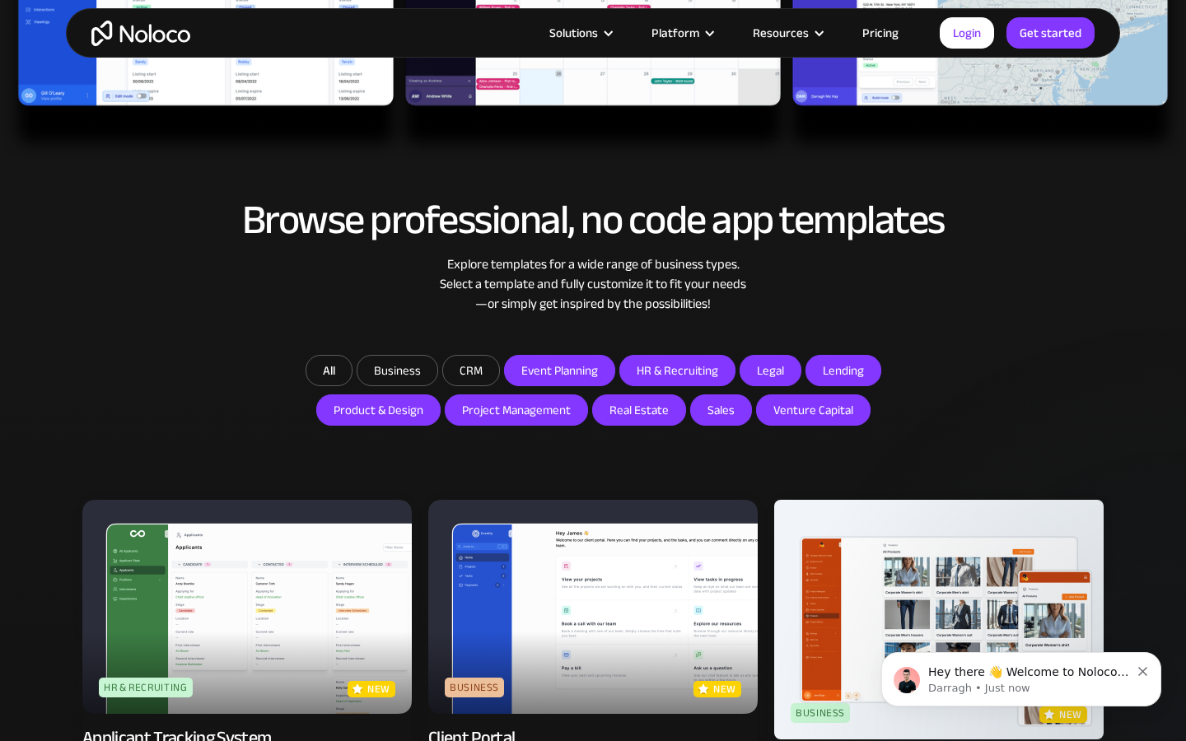
click at [559, 370] on input "Event Planning" at bounding box center [559, 371] width 109 height 30
checkbox input "false"
click at [676, 370] on input "HR & Recruiting" at bounding box center [677, 371] width 114 height 30
checkbox input "false"
click at [768, 370] on input "Legal" at bounding box center [770, 371] width 60 height 30
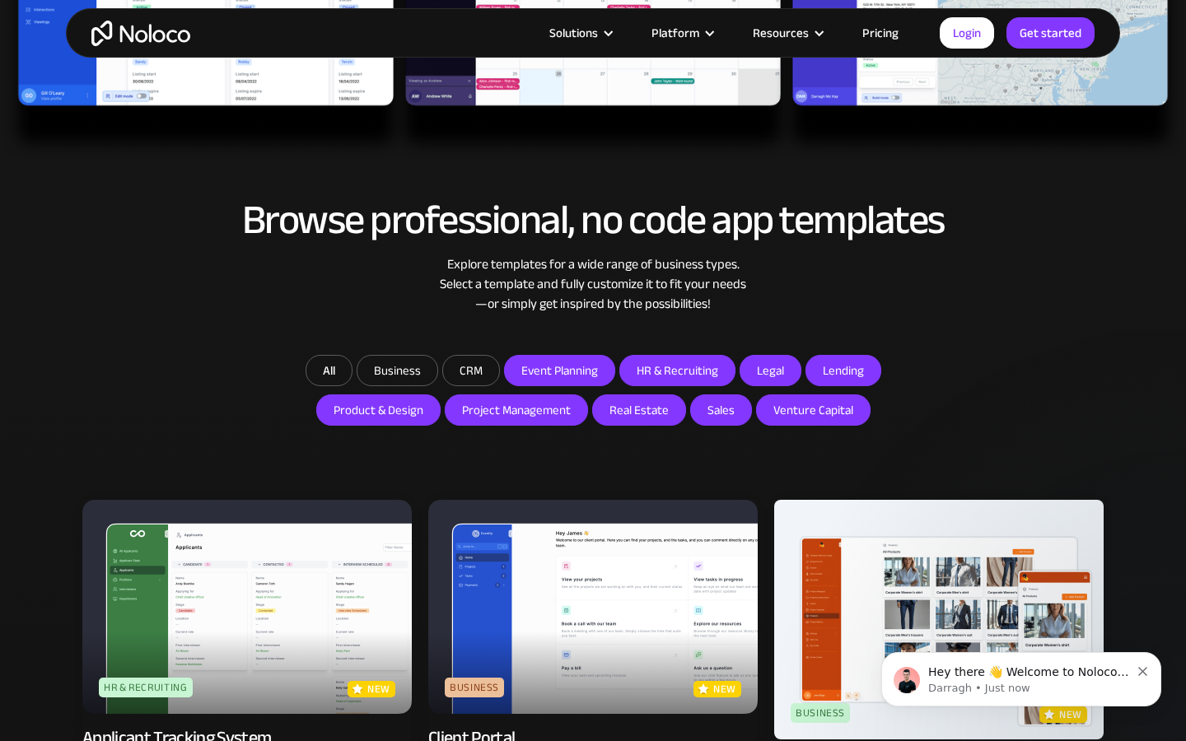
checkbox input "false"
click at [841, 370] on input "Lending" at bounding box center [843, 371] width 74 height 30
checkbox input "false"
click at [380, 410] on input "Product & Design" at bounding box center [378, 410] width 123 height 30
checkbox input "false"
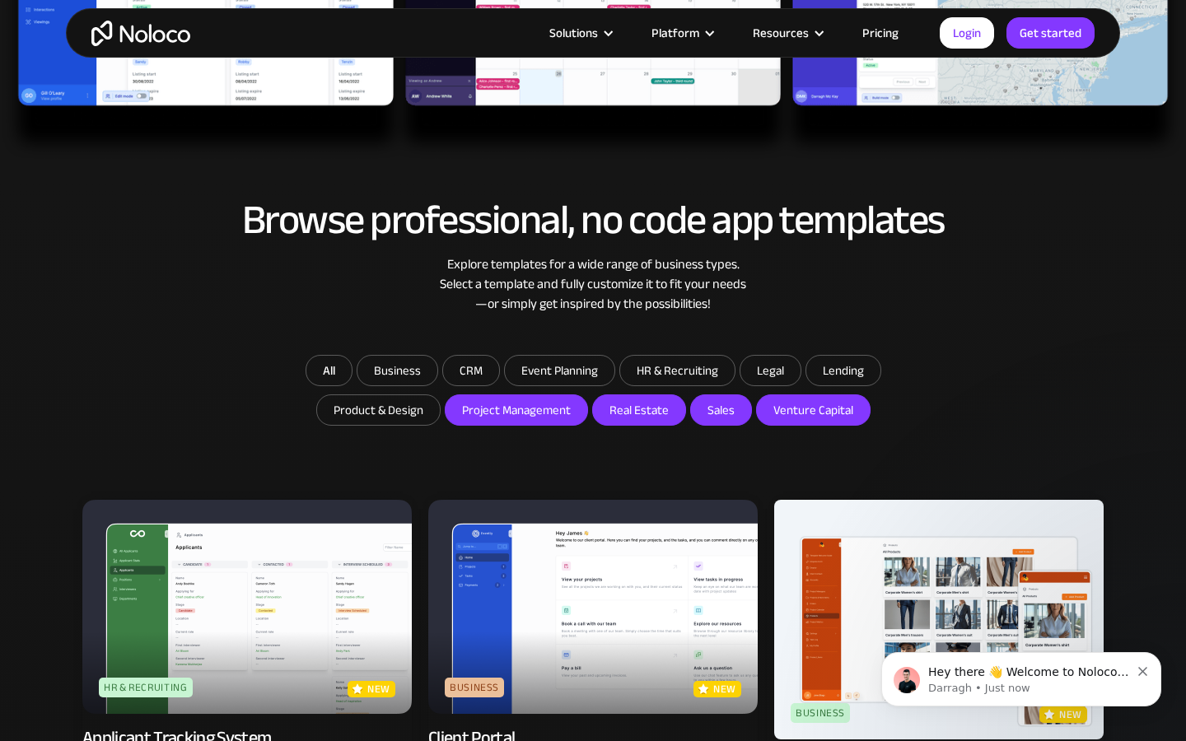
click at [516, 410] on input "Project Management" at bounding box center [516, 410] width 142 height 30
checkbox input "false"
click at [637, 410] on input "Real Estate" at bounding box center [639, 410] width 92 height 30
checkbox input "false"
click at [718, 410] on input "Sales" at bounding box center [721, 410] width 60 height 30
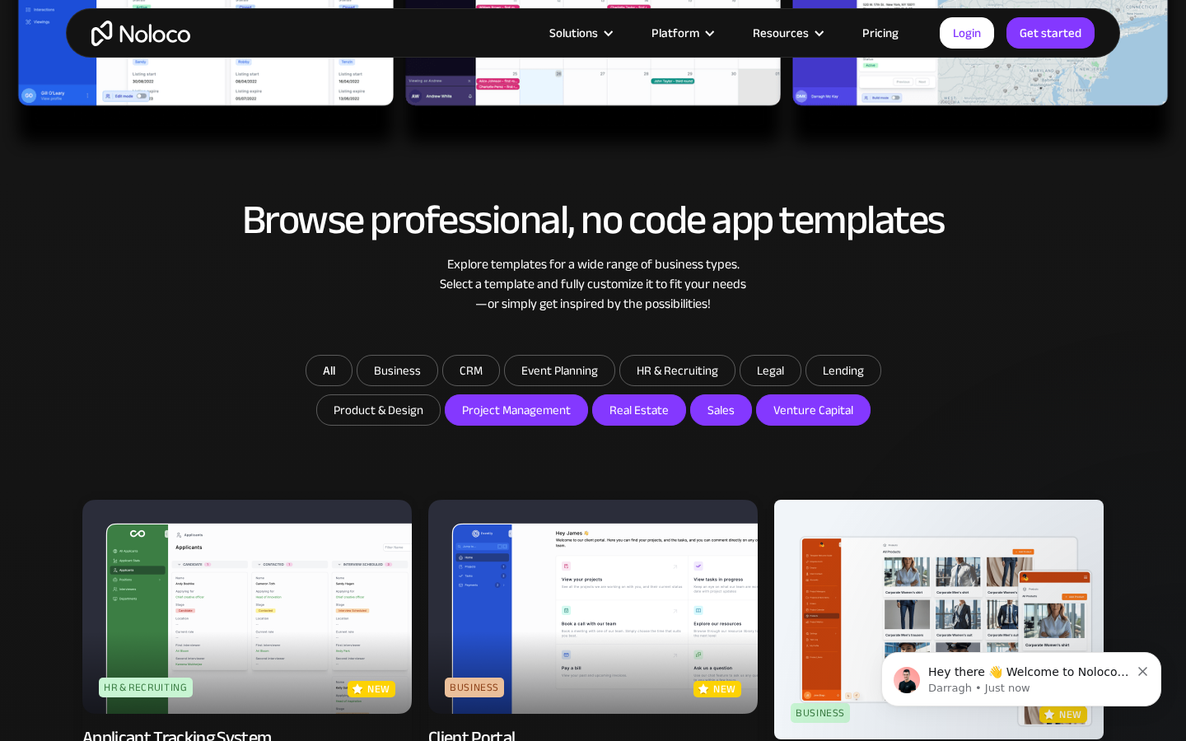
checkbox input "false"
click at [810, 410] on input "Venture Capital" at bounding box center [813, 410] width 113 height 30
checkbox input "false"
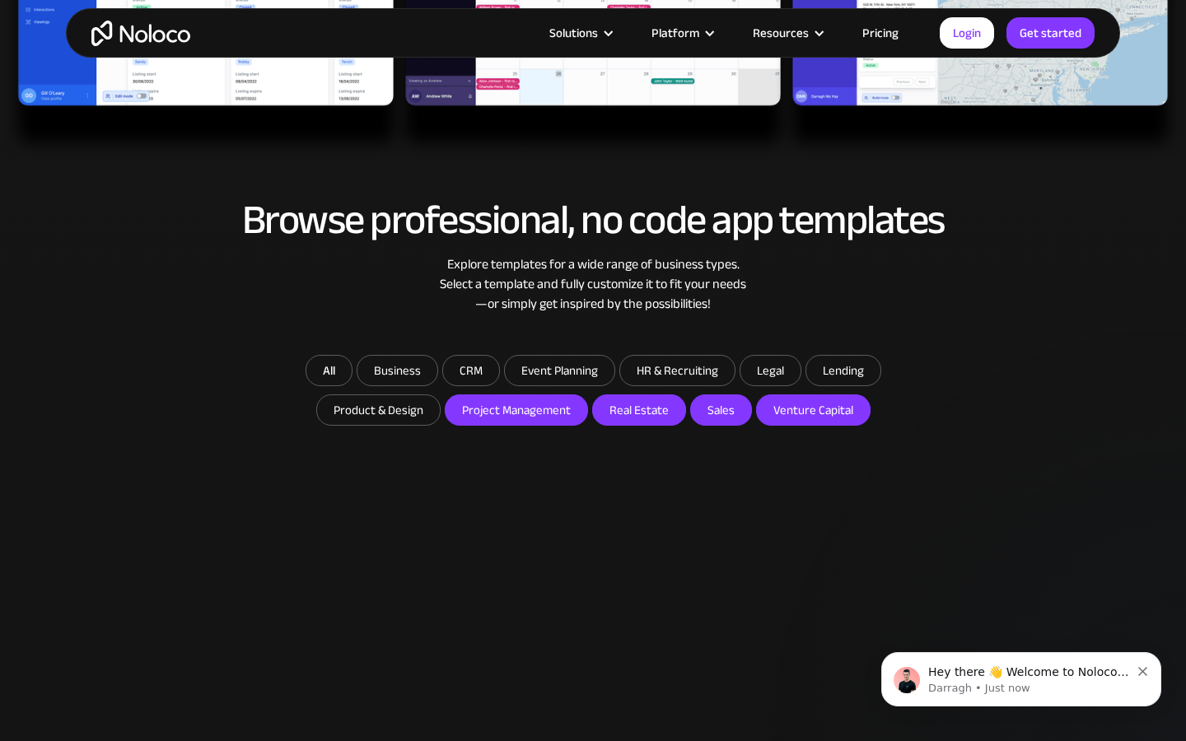
scroll to position [5050, 0]
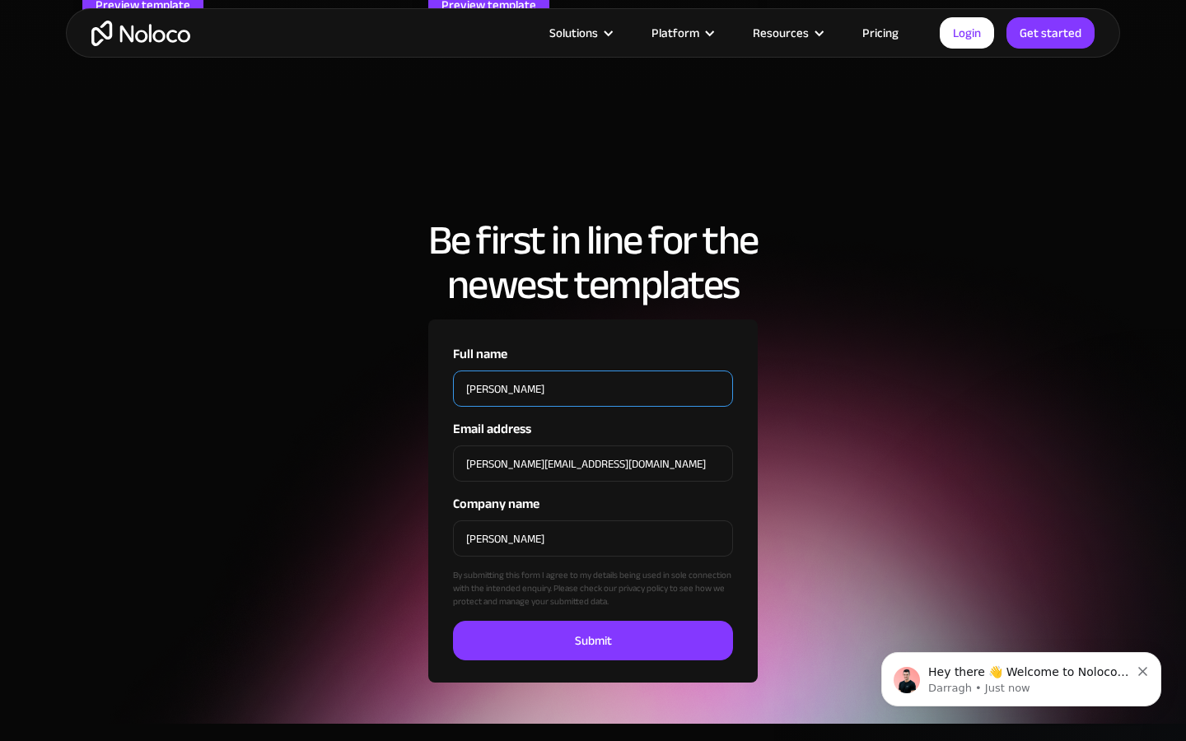
type input "J"
type input "[PERSON_NAME]"
click at [593, 445] on input "[PERSON_NAME][EMAIL_ADDRESS][DOMAIN_NAME]" at bounding box center [593, 463] width 280 height 36
type input ".com"
type input "[PERSON_NAME][EMAIL_ADDRESS][DOMAIN_NAME]"
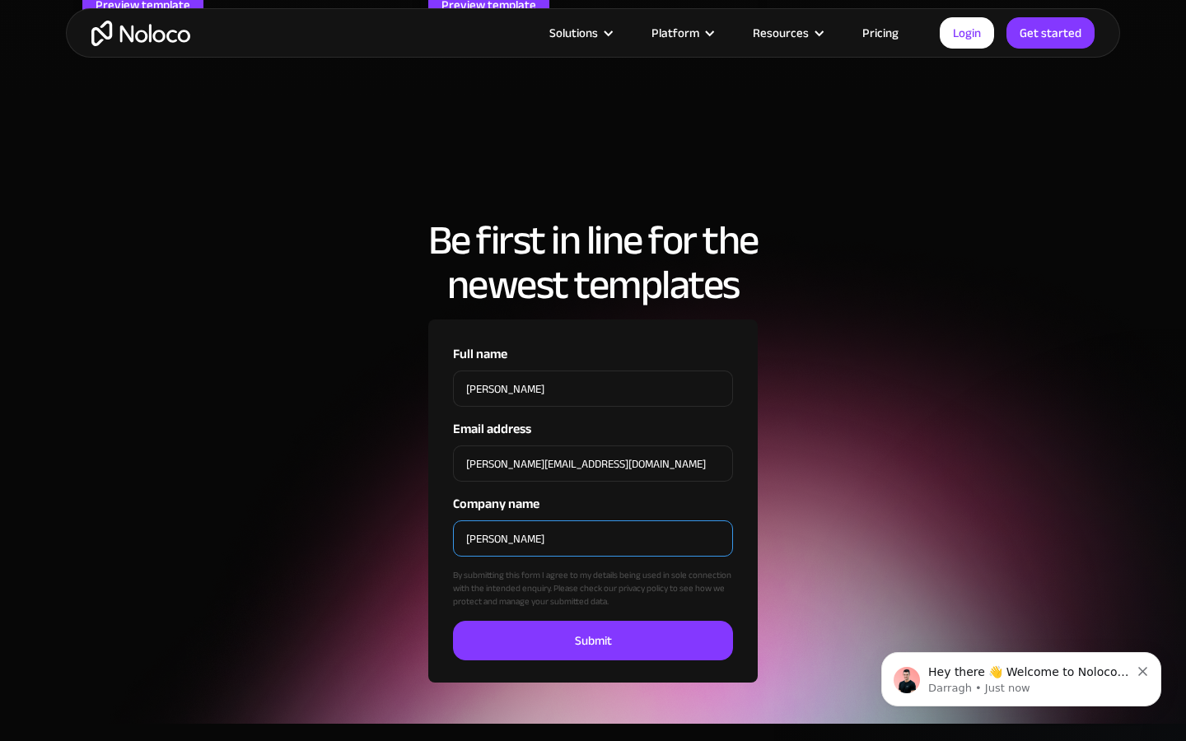
click at [593, 520] on input "[PERSON_NAME]" at bounding box center [593, 538] width 280 height 36
type input "C"
type input "[PERSON_NAME]"
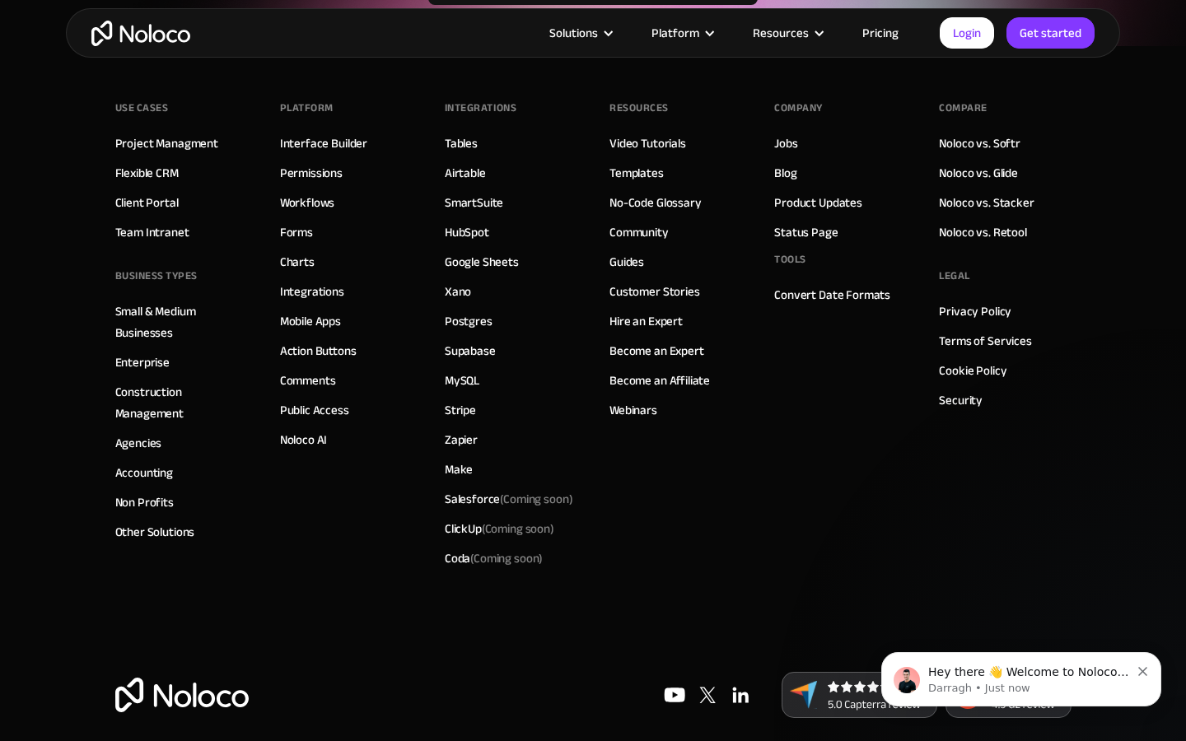
checkbox input "true"
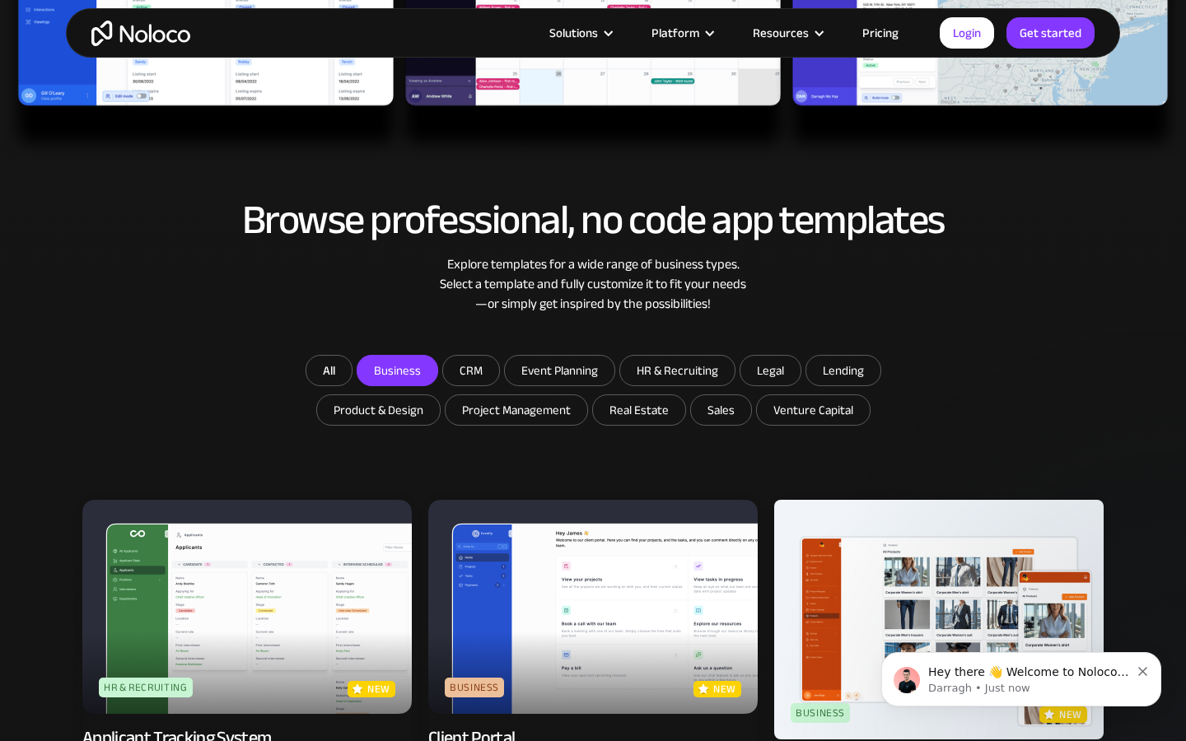
click at [471, 370] on input "CRM" at bounding box center [471, 371] width 56 height 30
checkbox input "true"
click at [559, 370] on input "Event Planning" at bounding box center [559, 371] width 109 height 30
checkbox input "true"
click at [676, 370] on input "HR & Recruiting" at bounding box center [677, 371] width 114 height 30
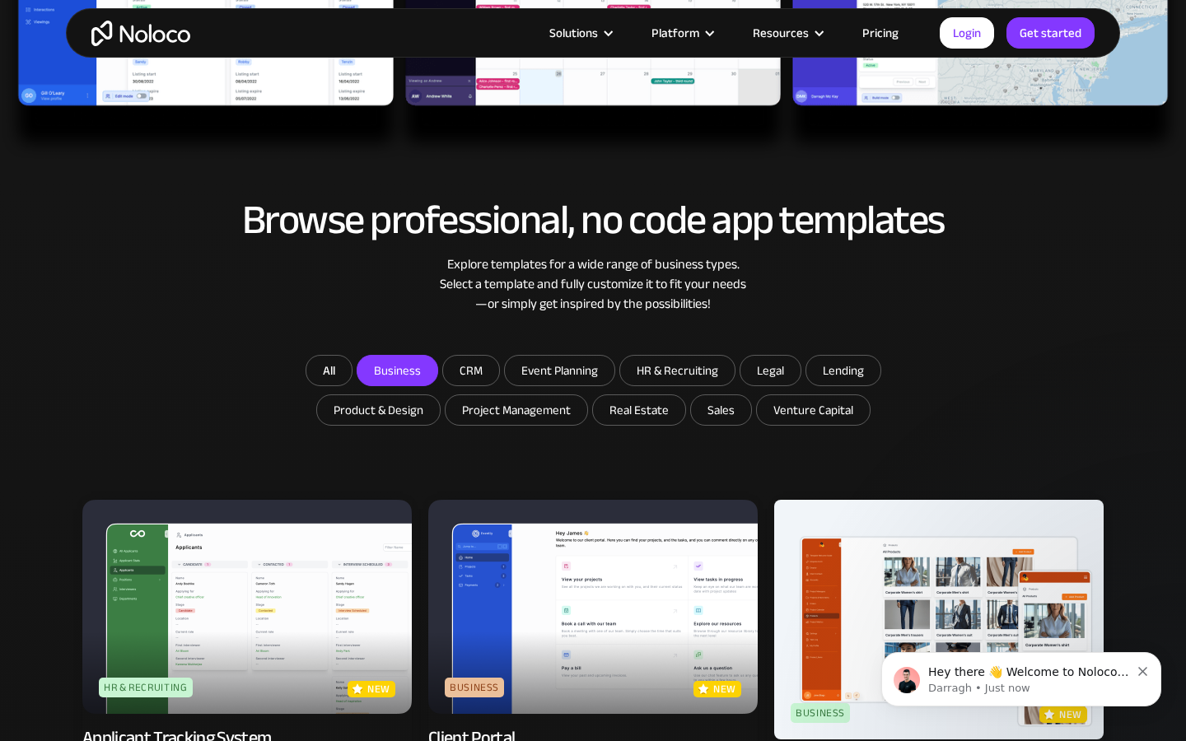
checkbox input "true"
click at [768, 370] on input "Legal" at bounding box center [770, 371] width 60 height 30
checkbox input "true"
click at [841, 370] on input "Lending" at bounding box center [843, 371] width 74 height 30
checkbox input "true"
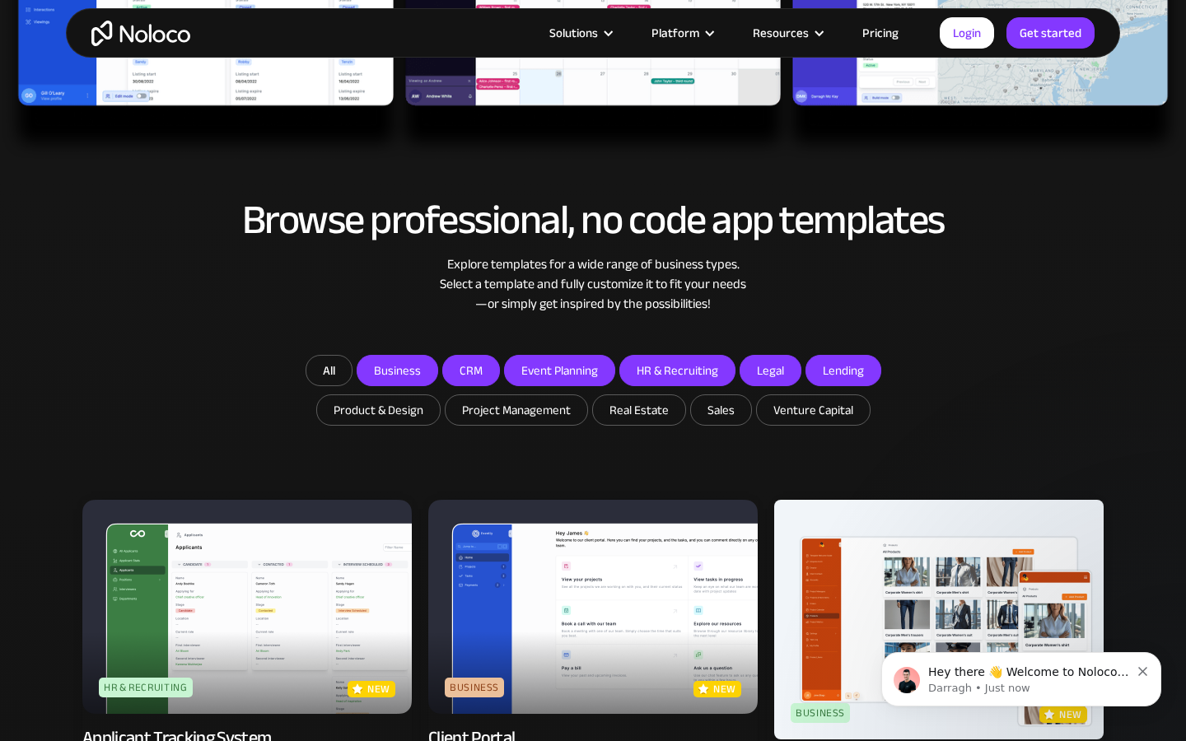
click at [380, 410] on input "Product & Design" at bounding box center [378, 410] width 123 height 30
checkbox input "true"
click at [516, 410] on input "Project Management" at bounding box center [516, 410] width 142 height 30
checkbox input "true"
click at [637, 410] on input "Real Estate" at bounding box center [639, 410] width 92 height 30
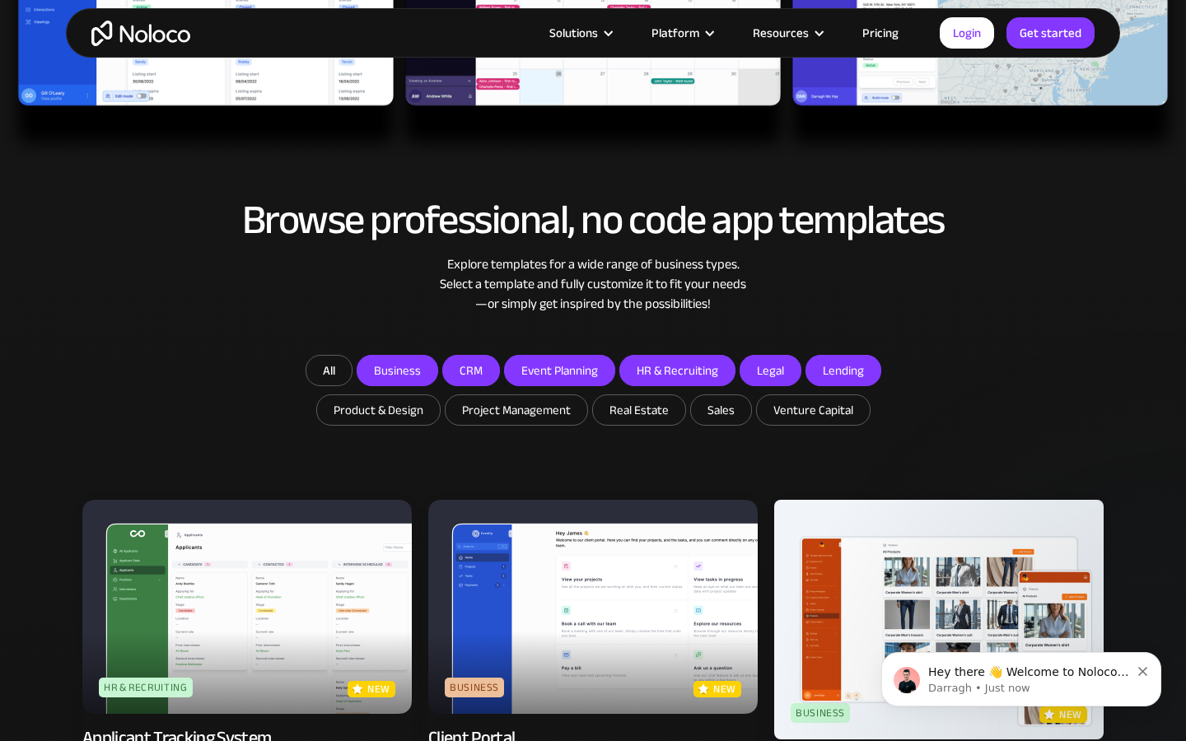
checkbox input "true"
click at [718, 410] on input "Sales" at bounding box center [721, 410] width 60 height 30
checkbox input "true"
click at [810, 410] on input "Venture Capital" at bounding box center [813, 410] width 113 height 30
checkbox input "true"
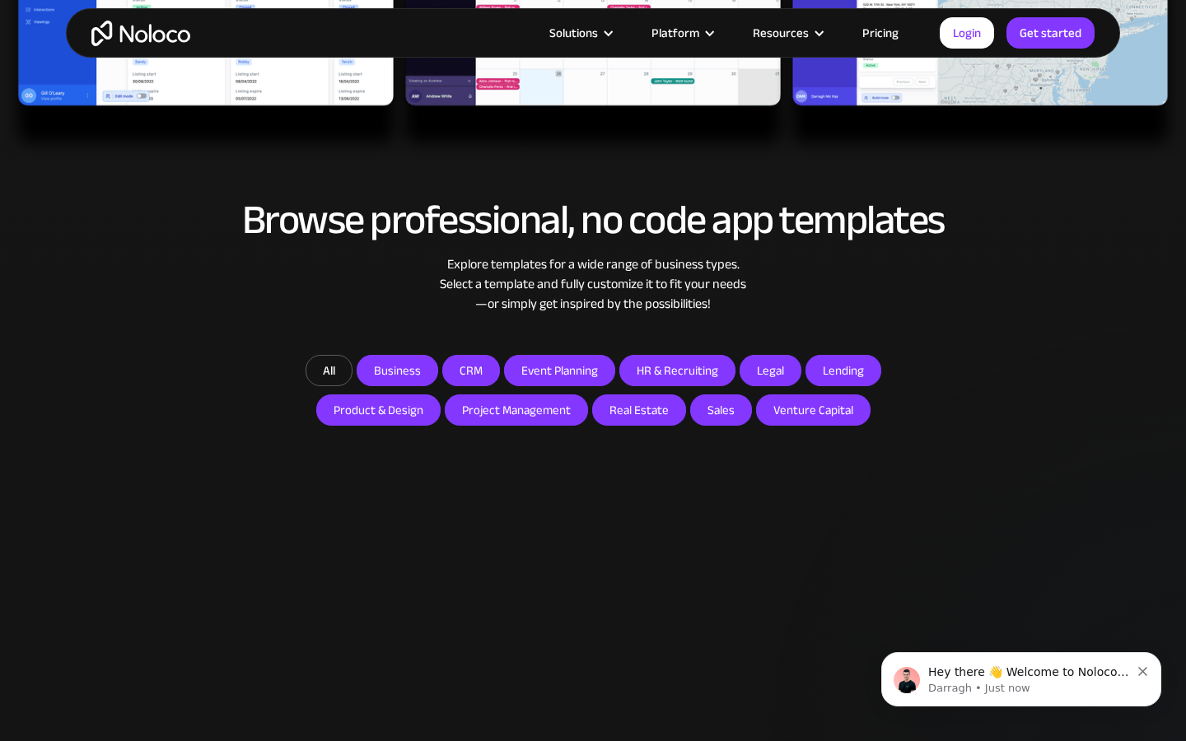
scroll to position [5050, 0]
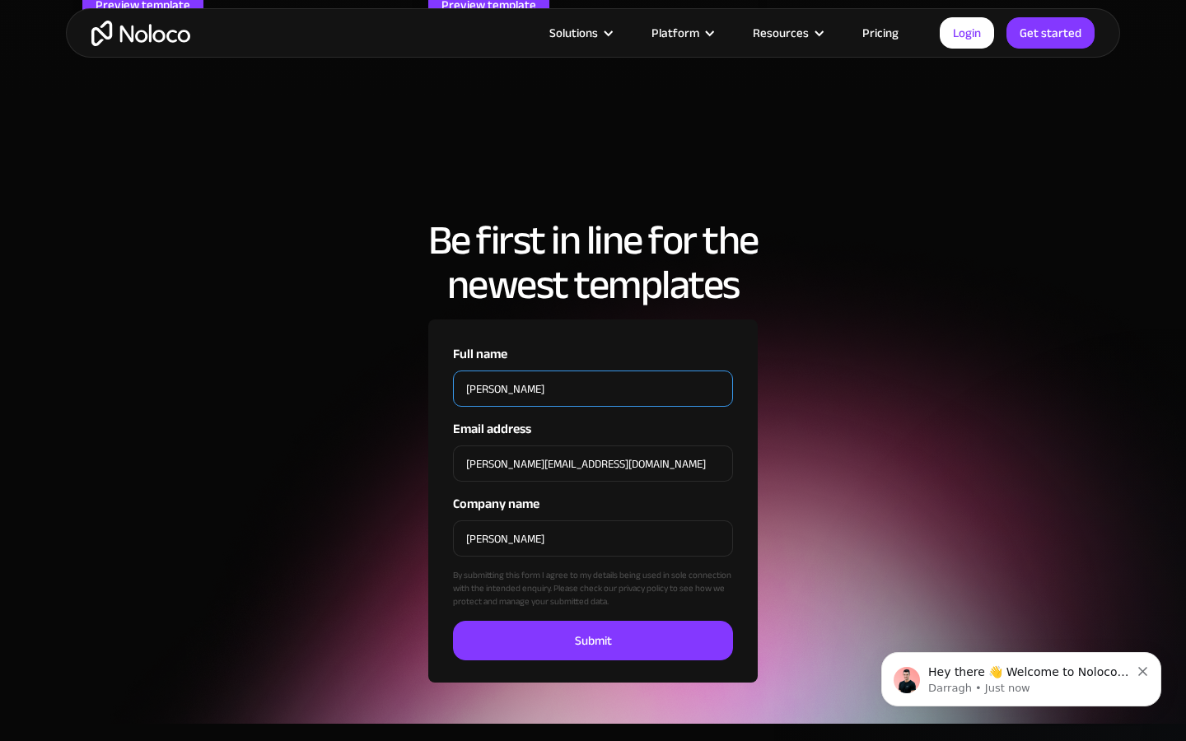
type input "J"
type input "[PERSON_NAME]"
click at [593, 445] on input "[PERSON_NAME][EMAIL_ADDRESS][DOMAIN_NAME]" at bounding box center [593, 463] width 280 height 36
type input ".com"
type input "[PERSON_NAME][EMAIL_ADDRESS][DOMAIN_NAME]"
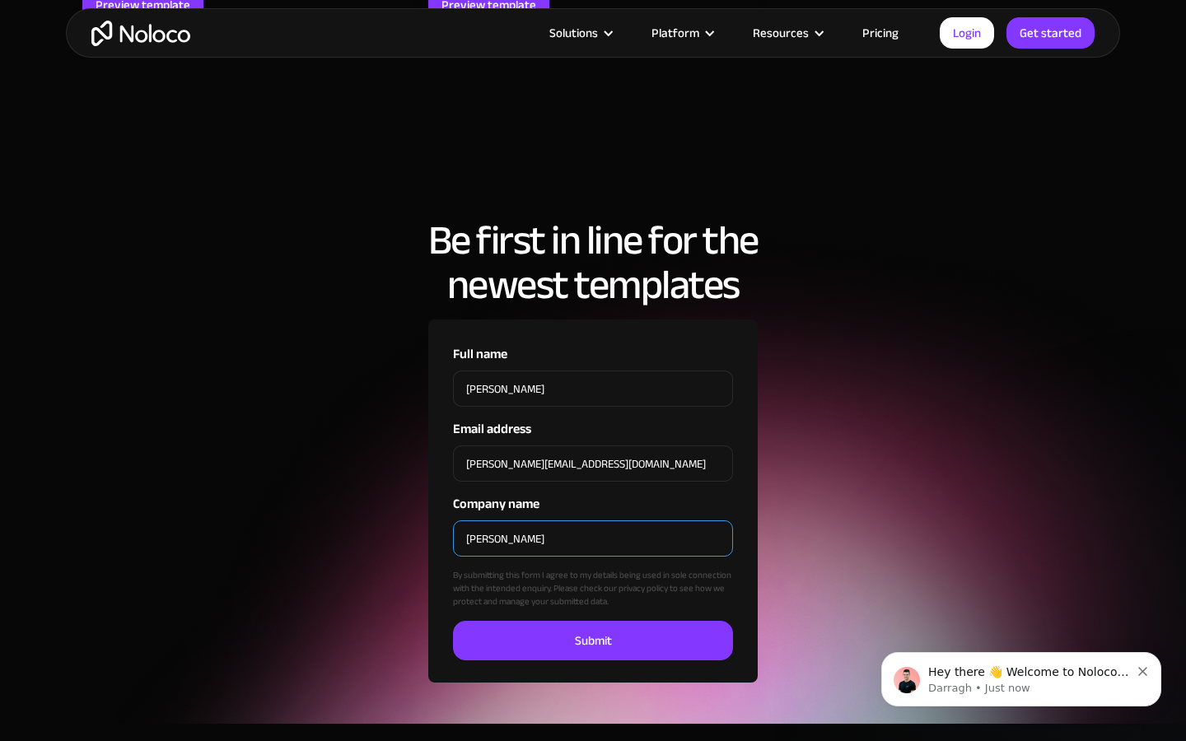
click at [593, 520] on input "[PERSON_NAME]" at bounding box center [593, 538] width 280 height 36
type input "J"
type input "[PERSON_NAME]"
click at [453, 621] on input "Submit" at bounding box center [593, 641] width 280 height 40
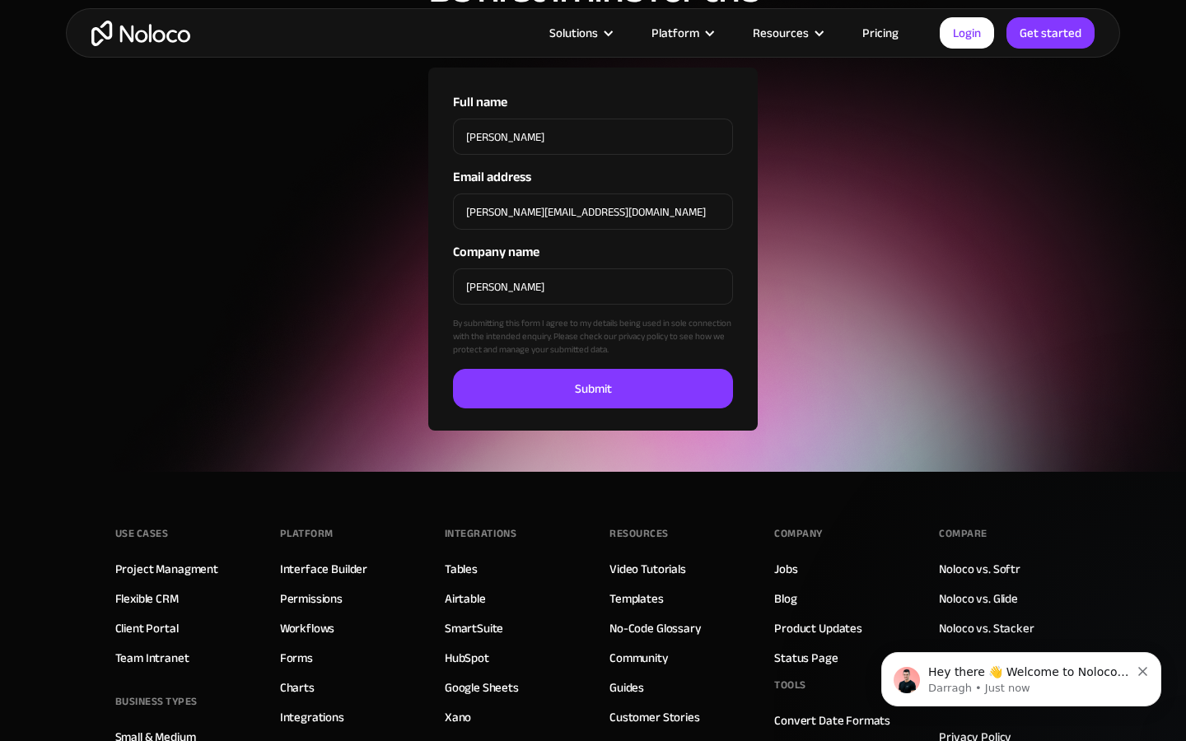
scroll to position [5302, 0]
click at [593, 370] on input "Submit" at bounding box center [593, 389] width 280 height 40
